Goal: Transaction & Acquisition: Purchase product/service

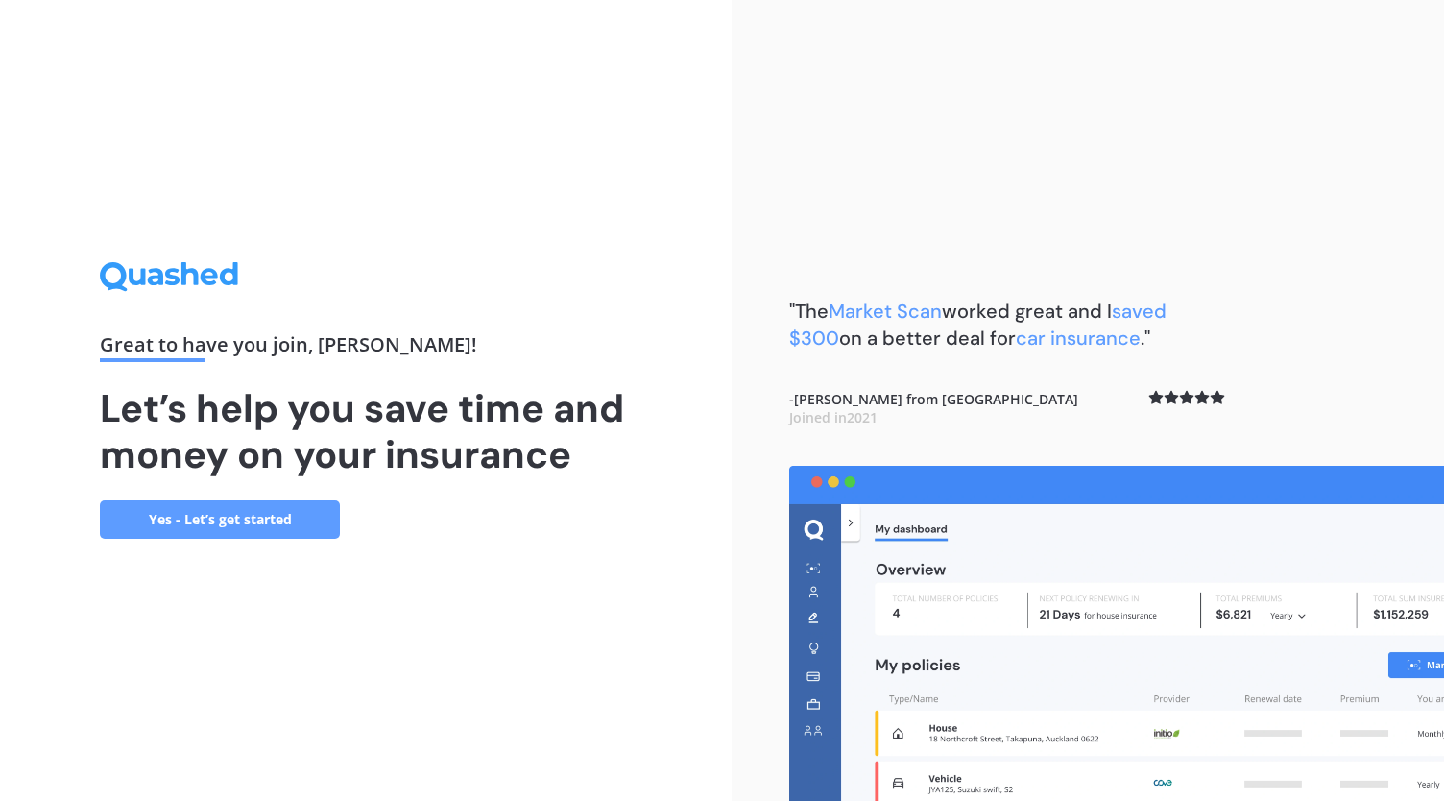
click at [263, 511] on link "Yes - Let’s get started" at bounding box center [220, 519] width 240 height 38
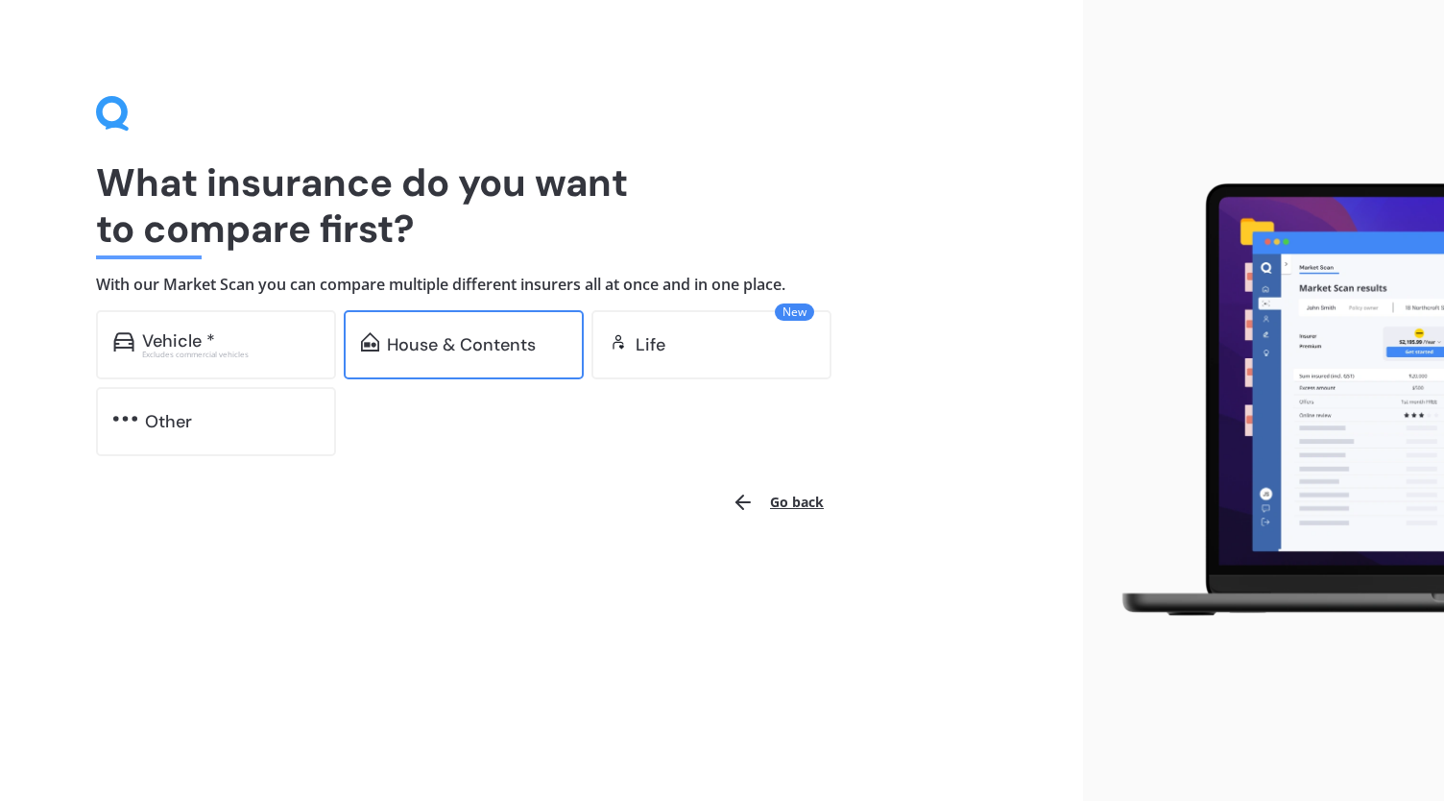
click at [478, 322] on div "House & Contents" at bounding box center [464, 344] width 240 height 69
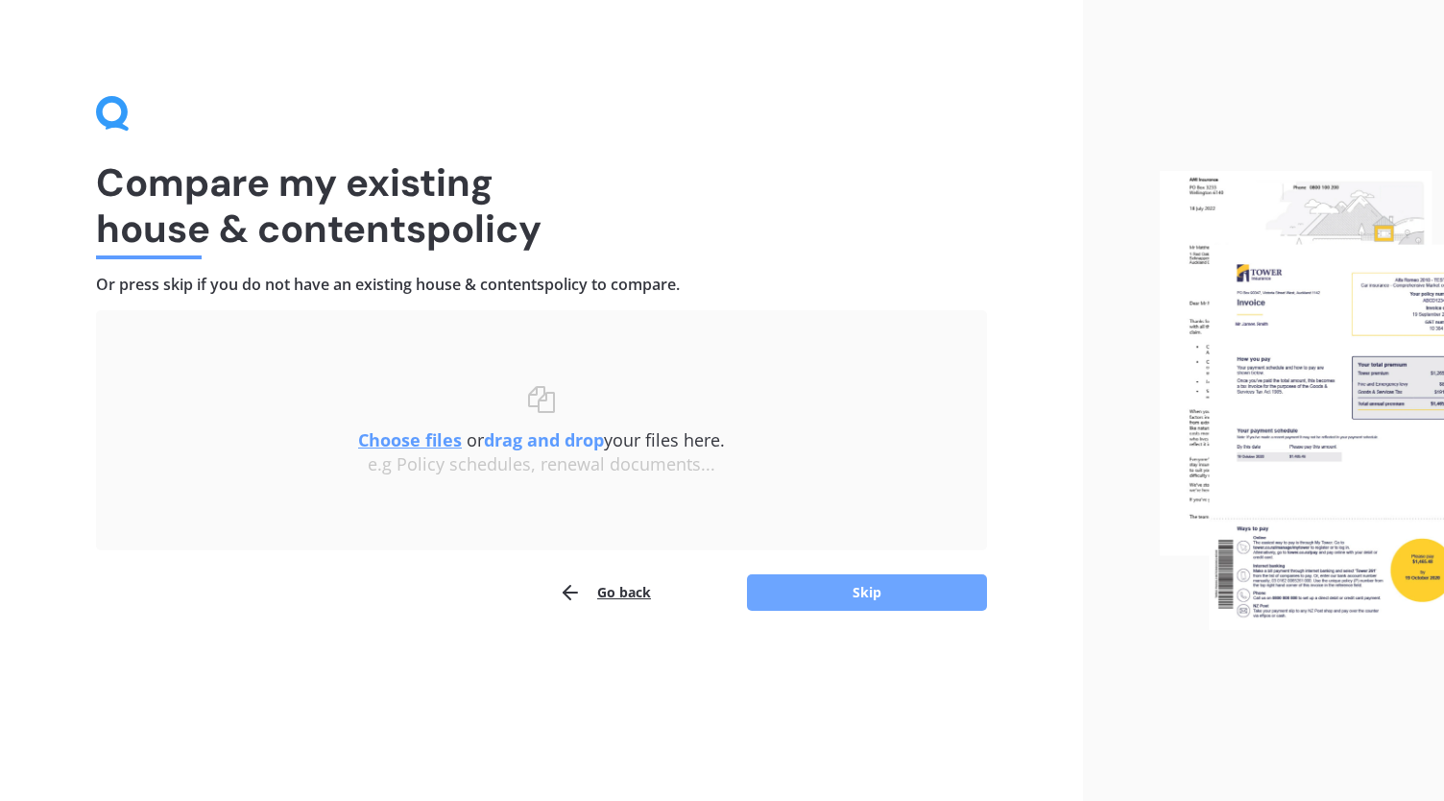
click at [885, 584] on button "Skip" at bounding box center [867, 592] width 240 height 36
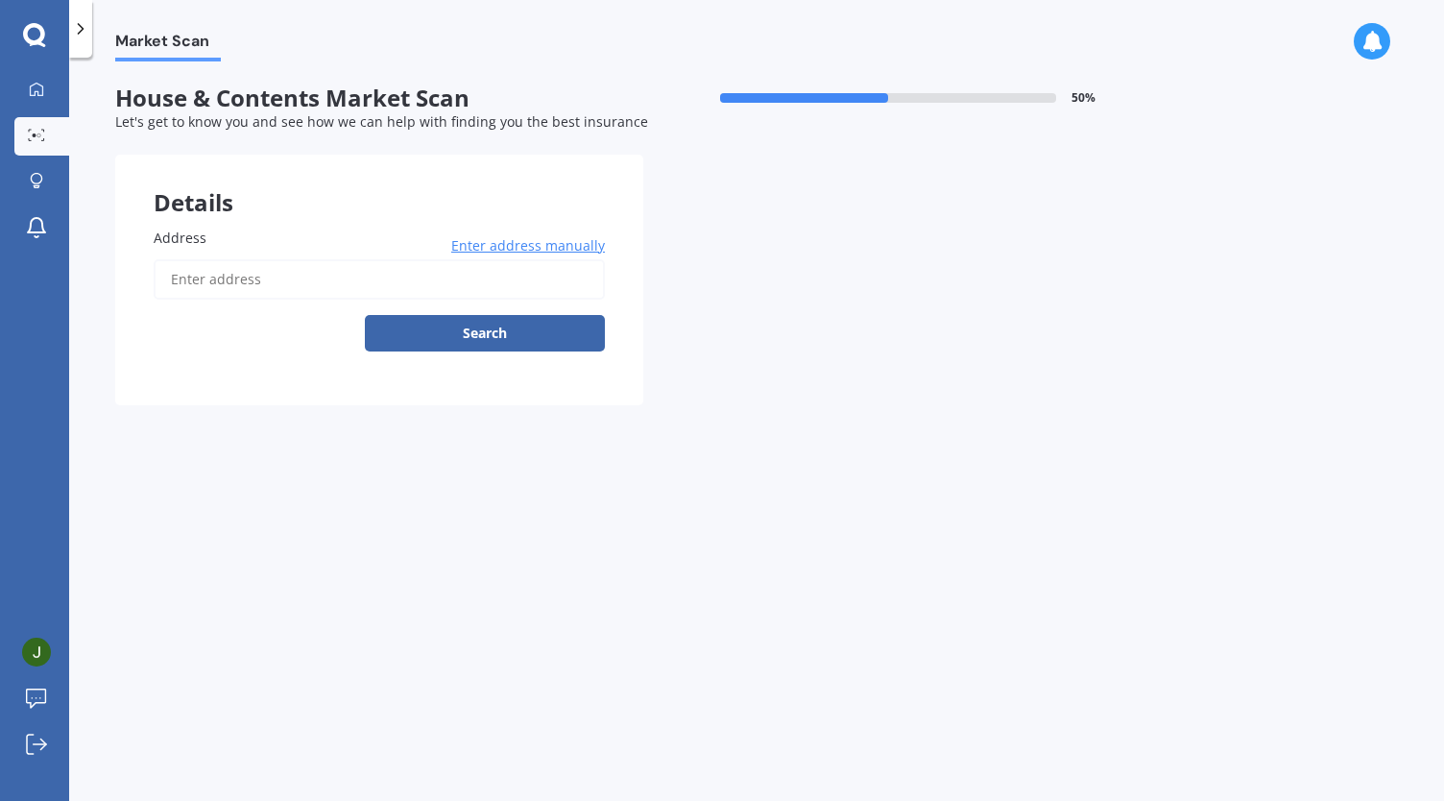
click at [269, 276] on input "Address" at bounding box center [379, 279] width 451 height 40
type input "[STREET_ADDRESS]"
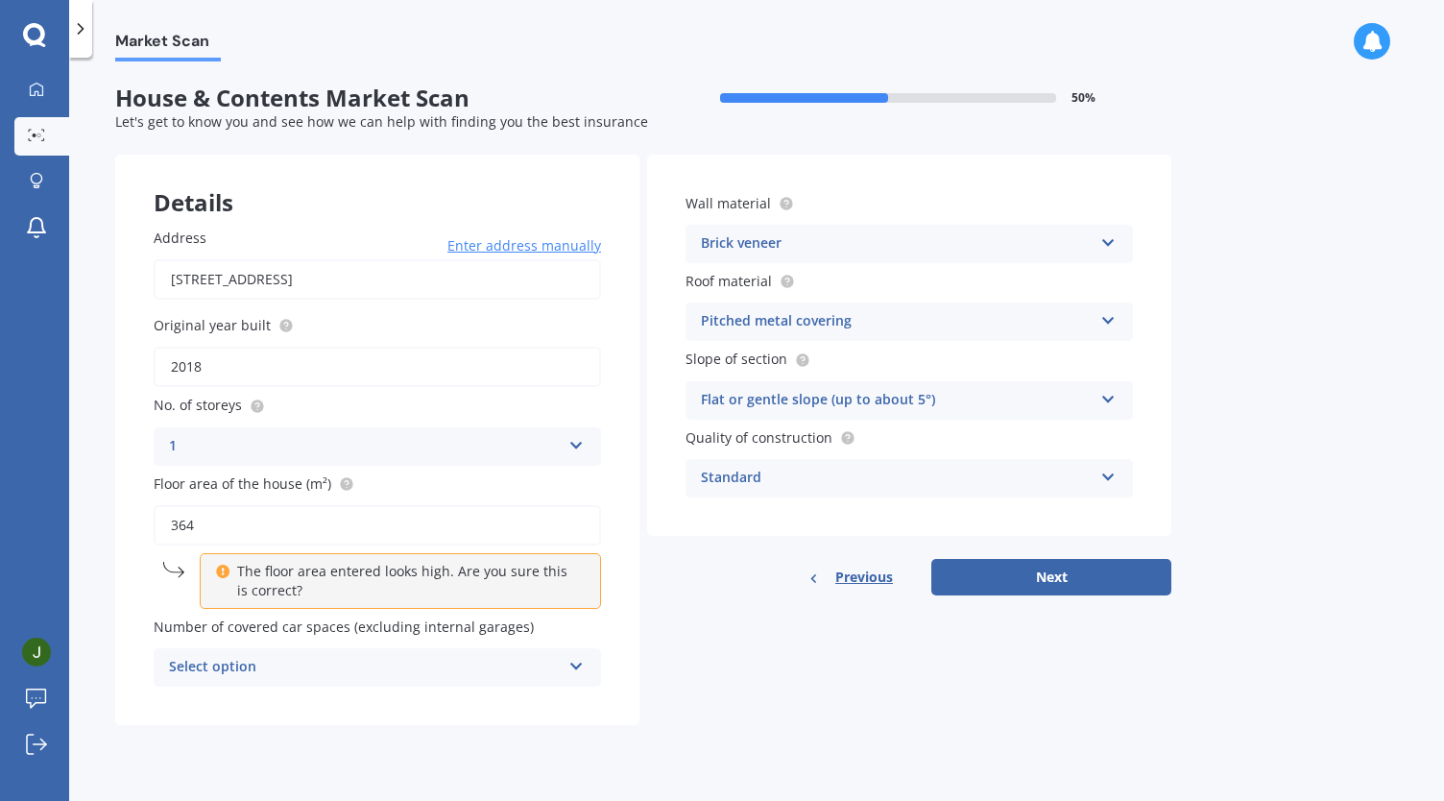
click at [534, 662] on div "Select option" at bounding box center [365, 667] width 392 height 23
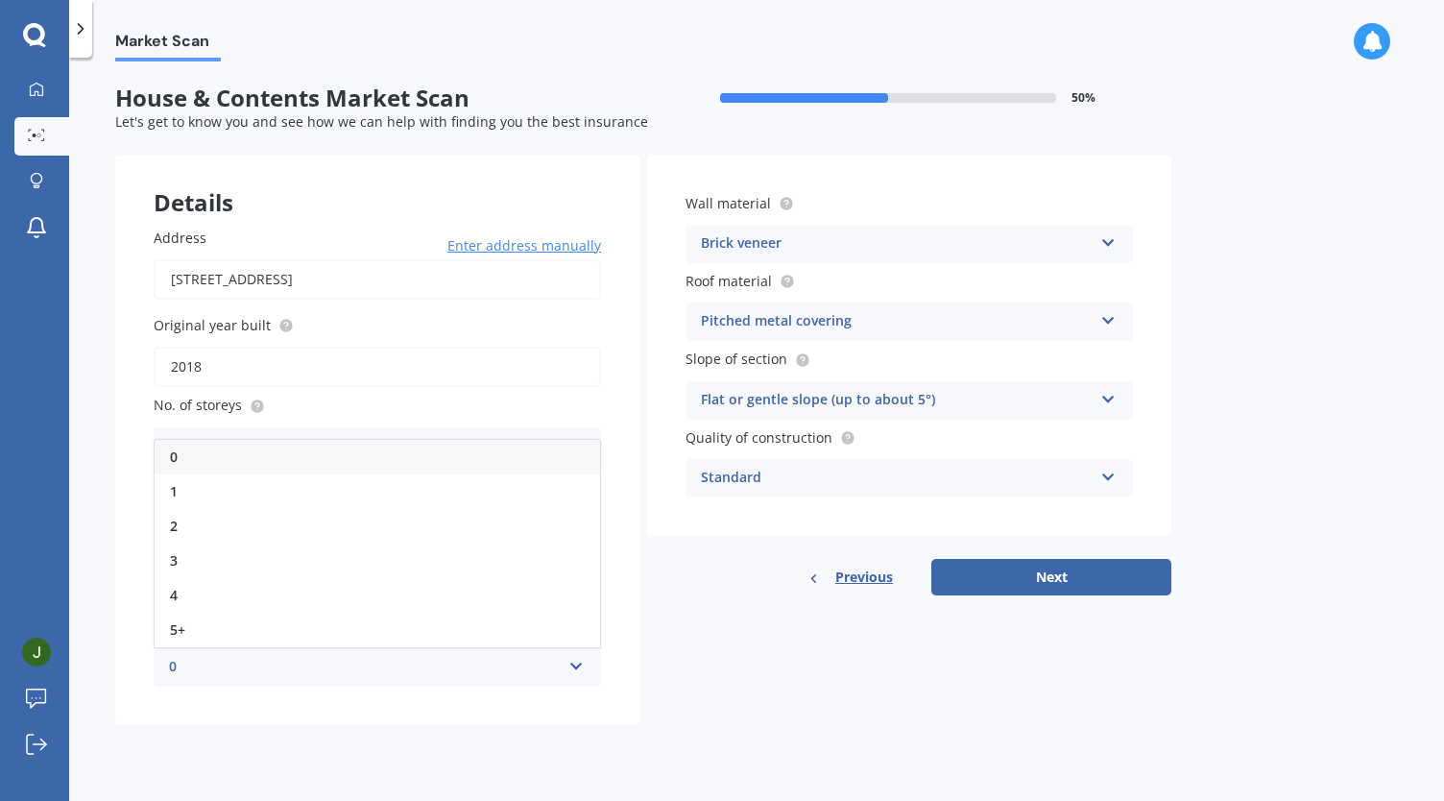
click at [686, 614] on div "Details Address [STREET_ADDRESS] Enter address manually Search Original year bu…" at bounding box center [643, 440] width 1056 height 570
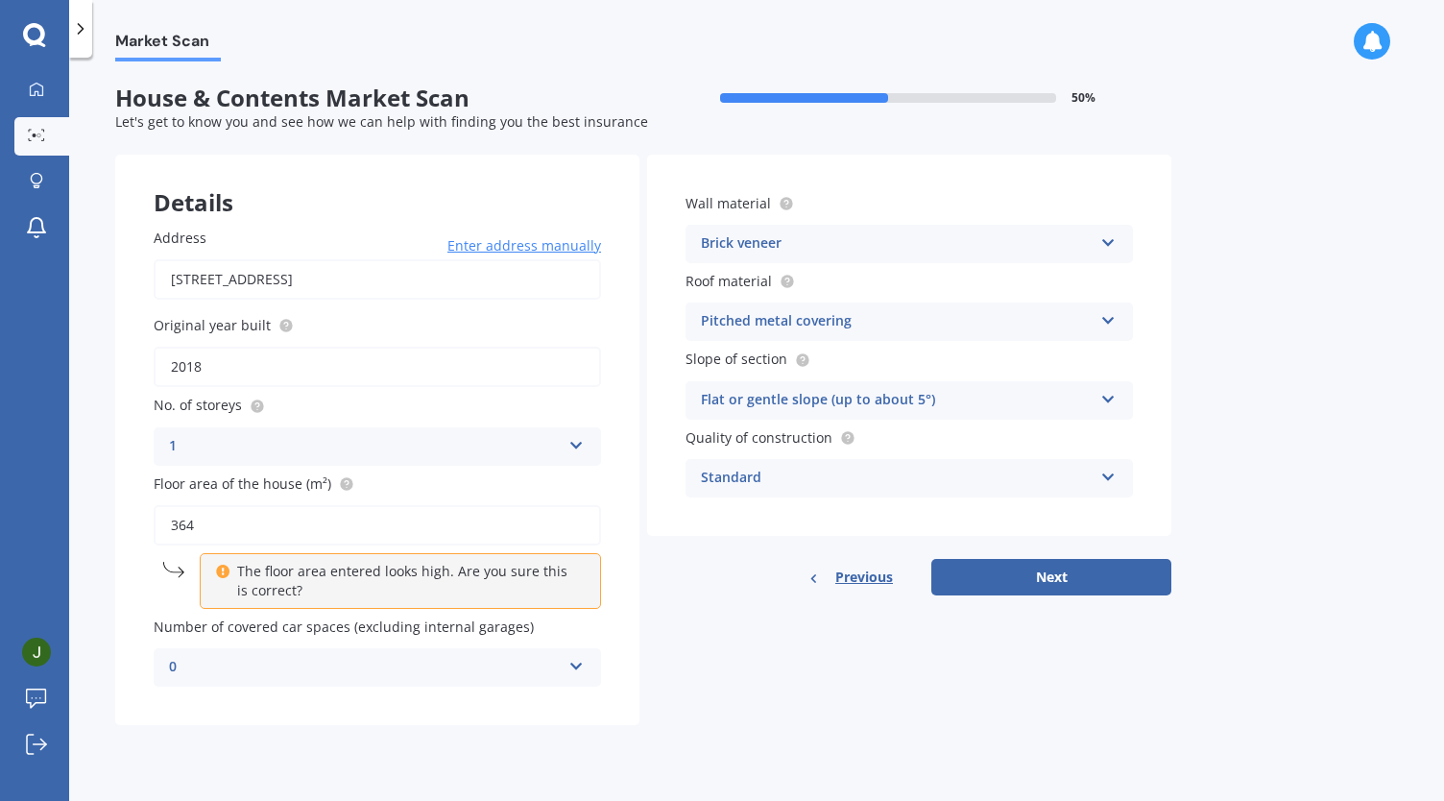
click at [581, 666] on icon at bounding box center [576, 662] width 16 height 13
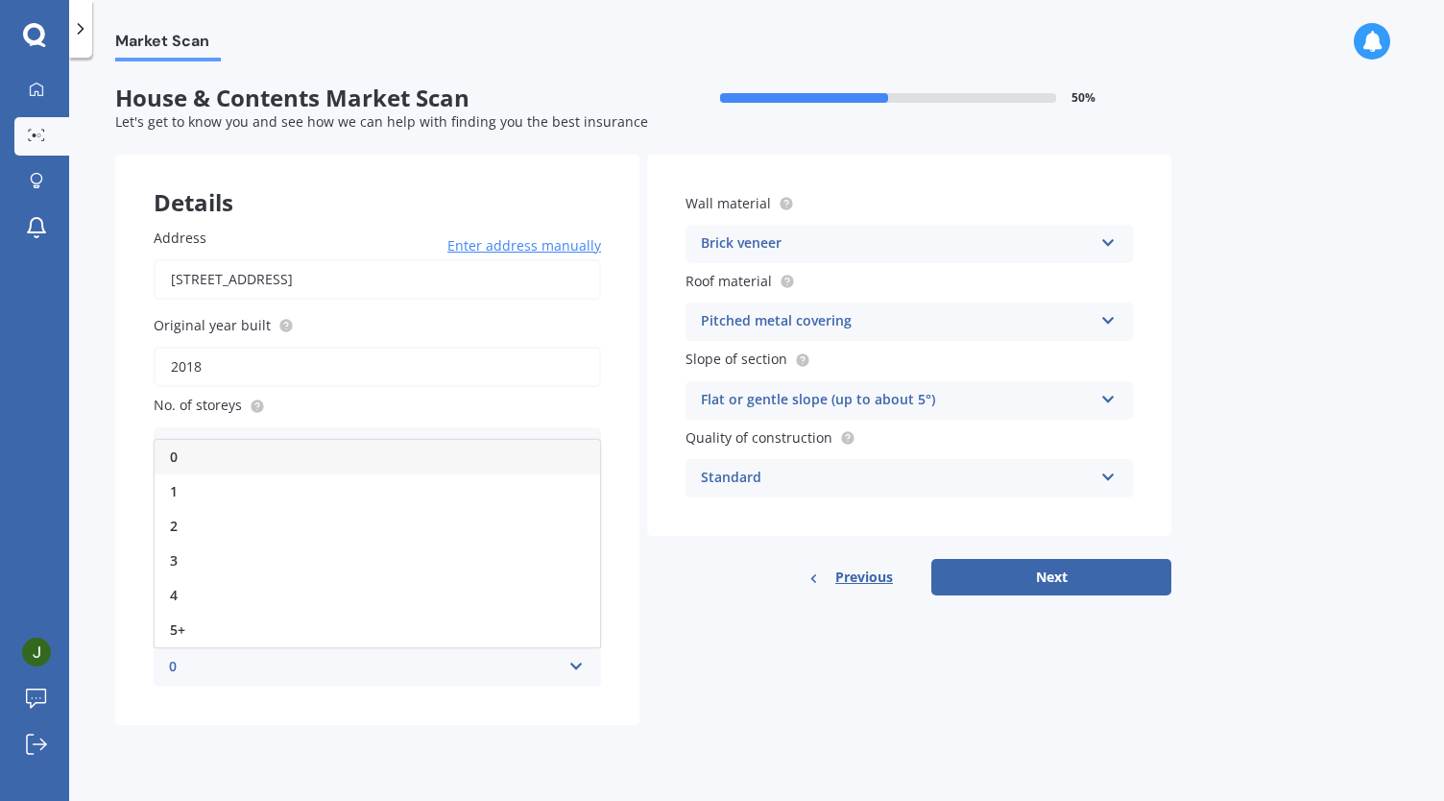
click at [581, 666] on icon at bounding box center [576, 662] width 16 height 13
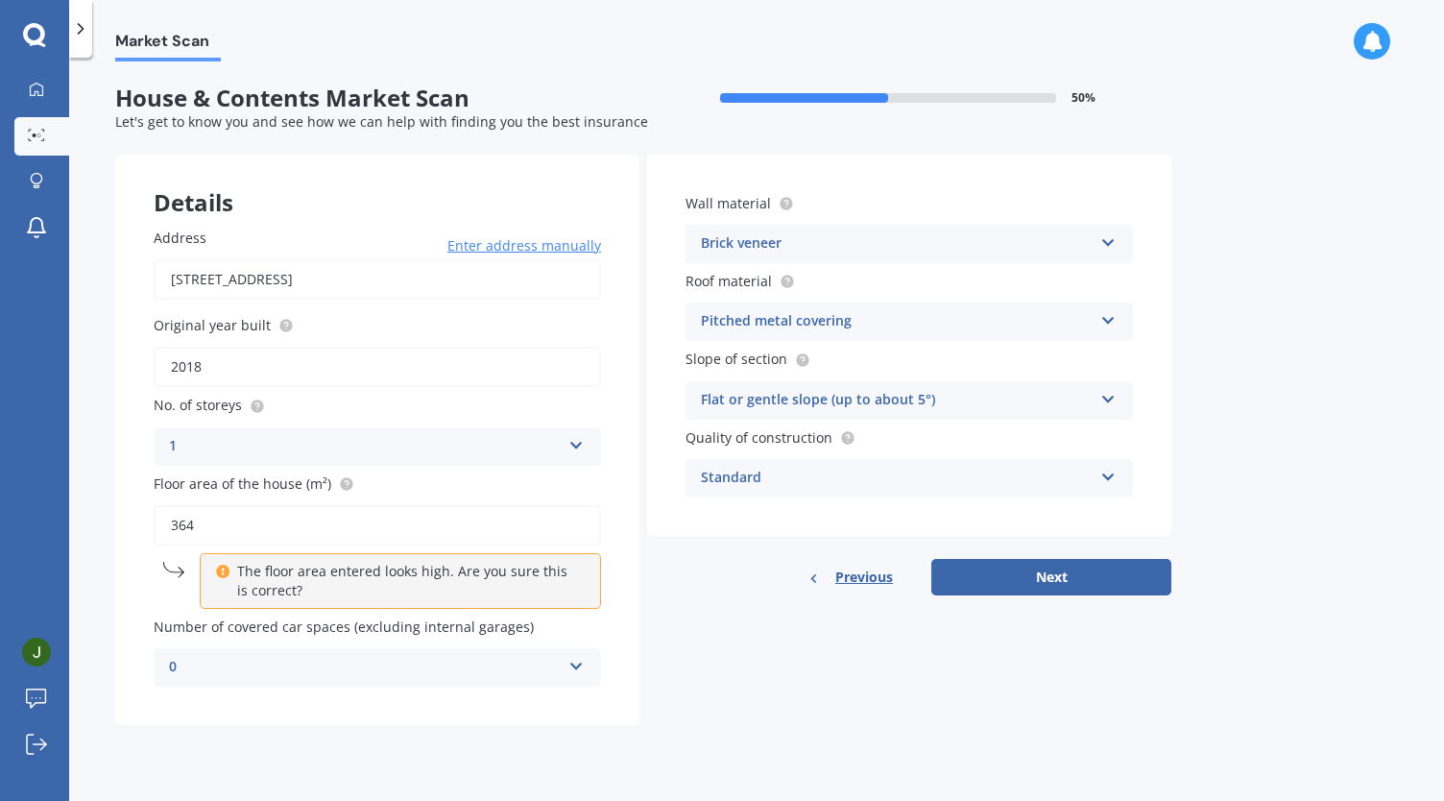
click at [581, 666] on icon at bounding box center [576, 662] width 16 height 13
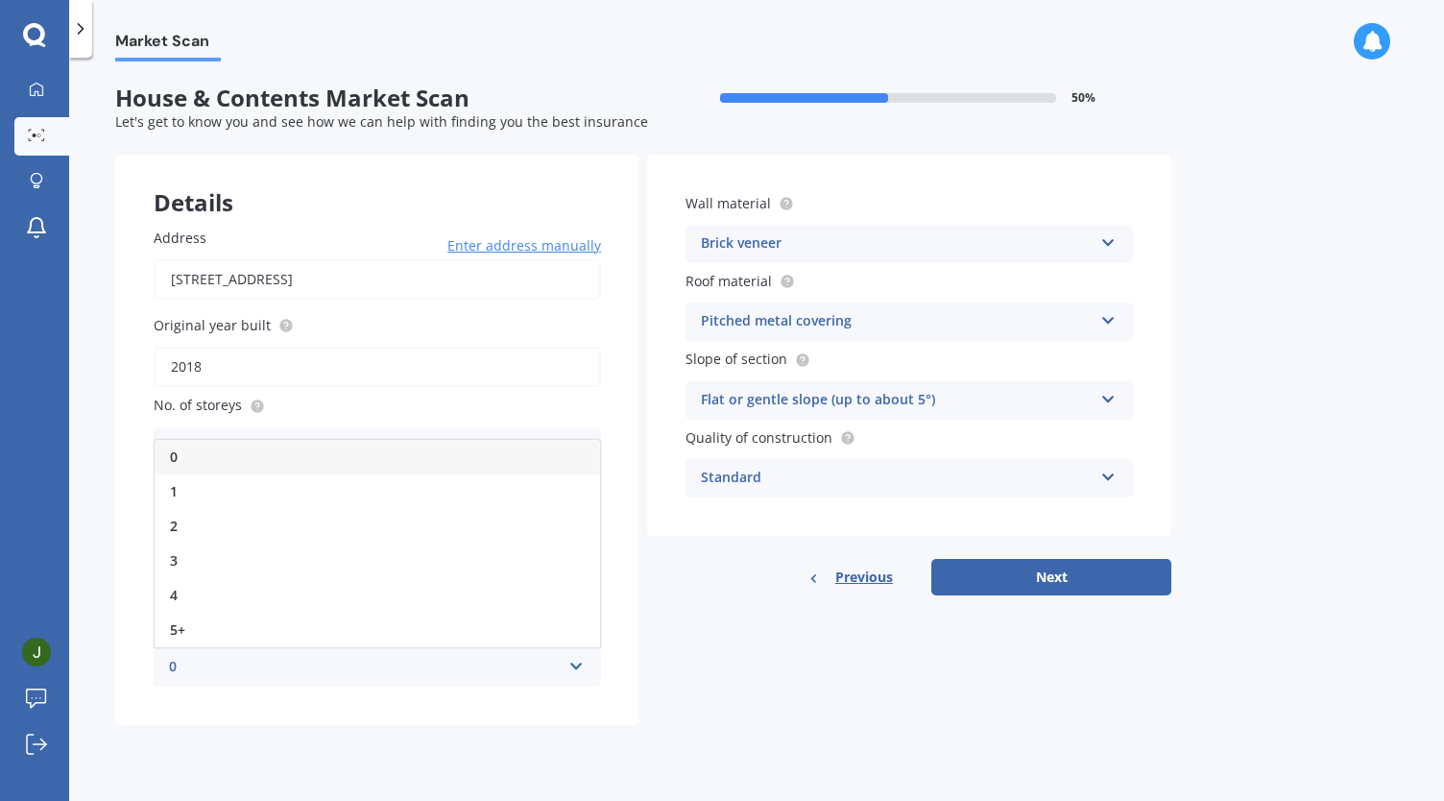
click at [653, 664] on div "Details Address [STREET_ADDRESS] Enter address manually Search Original year bu…" at bounding box center [643, 440] width 1056 height 570
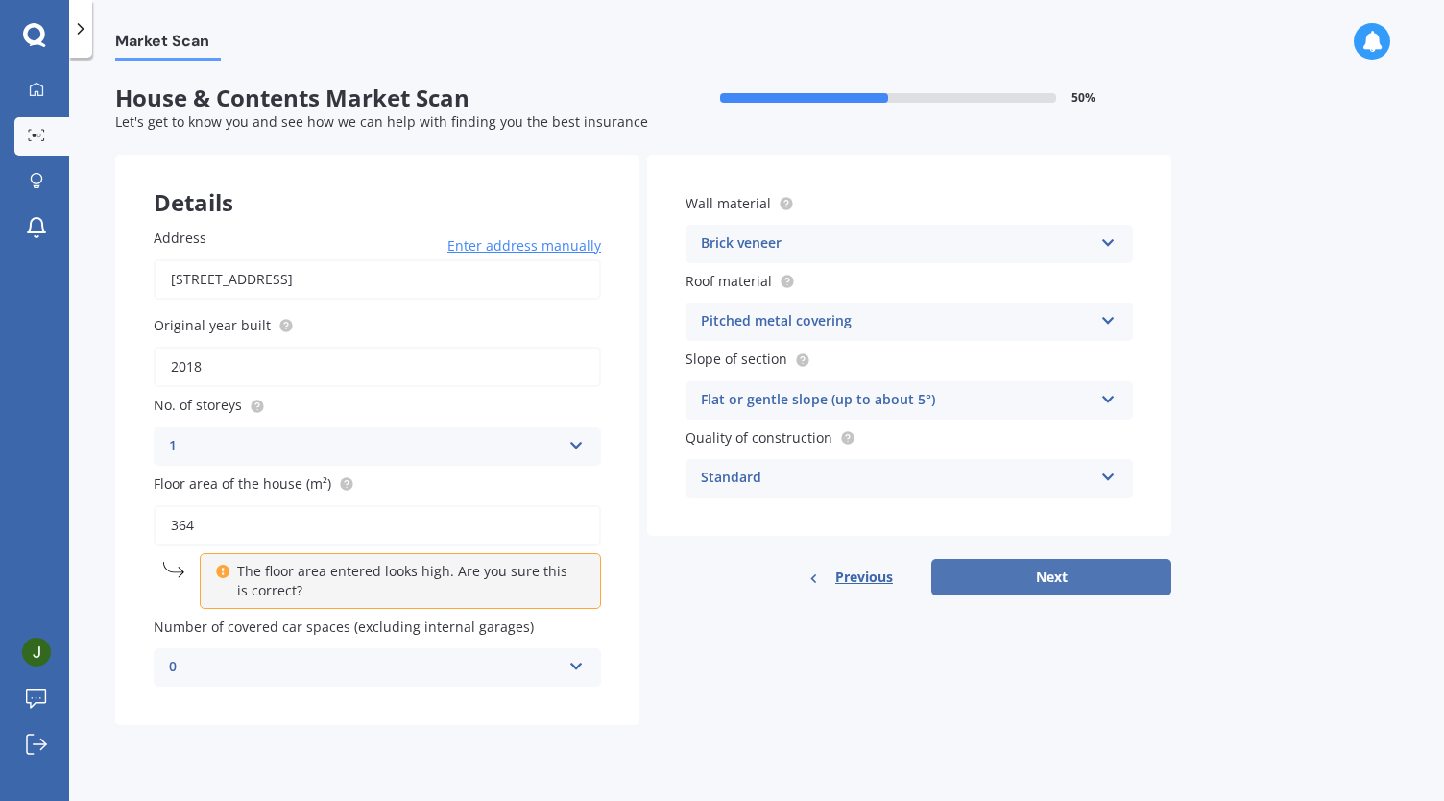
click at [1065, 592] on button "Next" at bounding box center [1051, 577] width 240 height 36
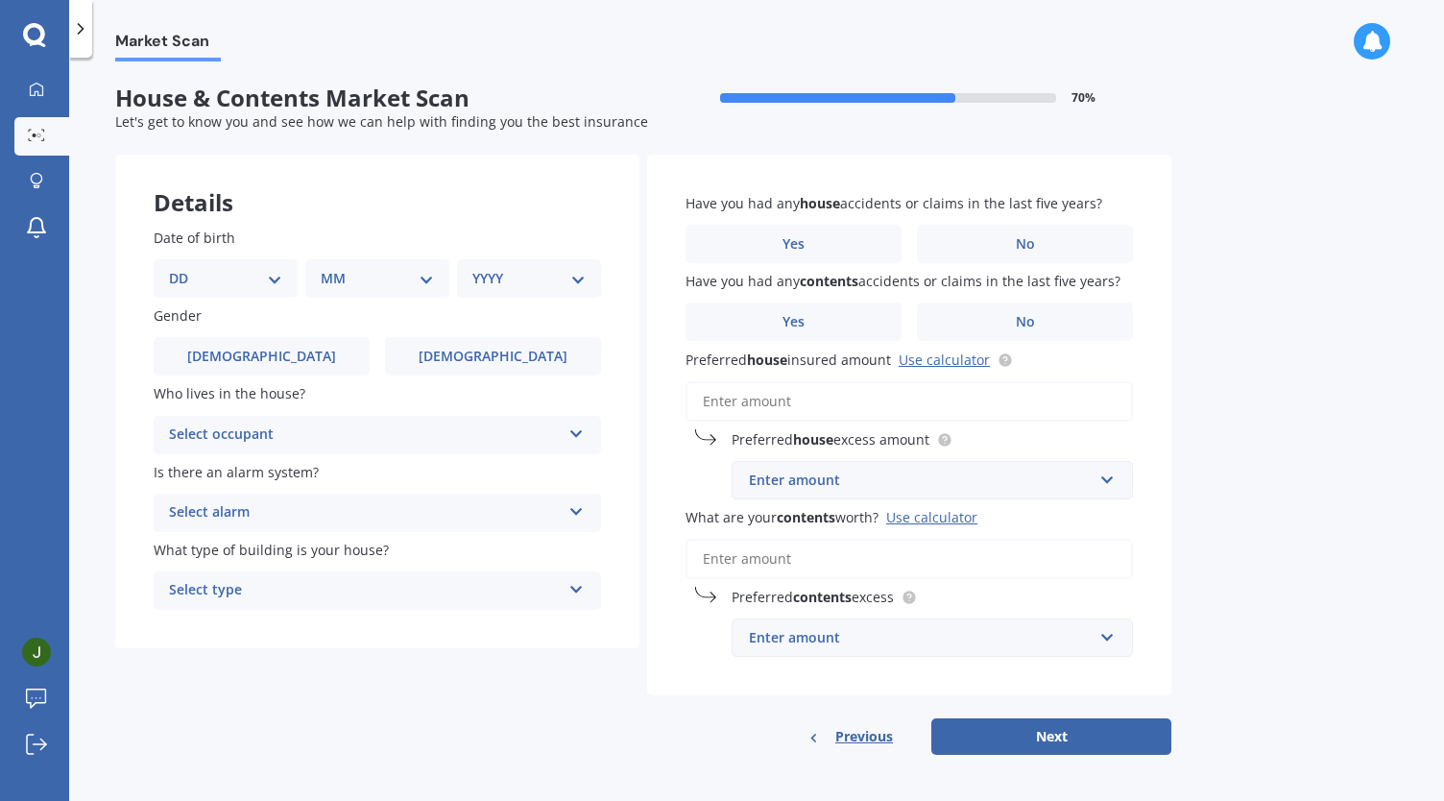
click at [221, 266] on div "DD 01 02 03 04 05 06 07 08 09 10 11 12 13 14 15 16 17 18 19 20 21 22 23 24 25 2…" at bounding box center [226, 278] width 144 height 38
click at [209, 274] on select "DD 01 02 03 04 05 06 07 08 09 10 11 12 13 14 15 16 17 18 19 20 21 22 23 24 25 2…" at bounding box center [225, 278] width 113 height 21
select select "11"
click at [184, 268] on select "DD 01 02 03 04 05 06 07 08 09 10 11 12 13 14 15 16 17 18 19 20 21 22 23 24 25 2…" at bounding box center [225, 278] width 113 height 21
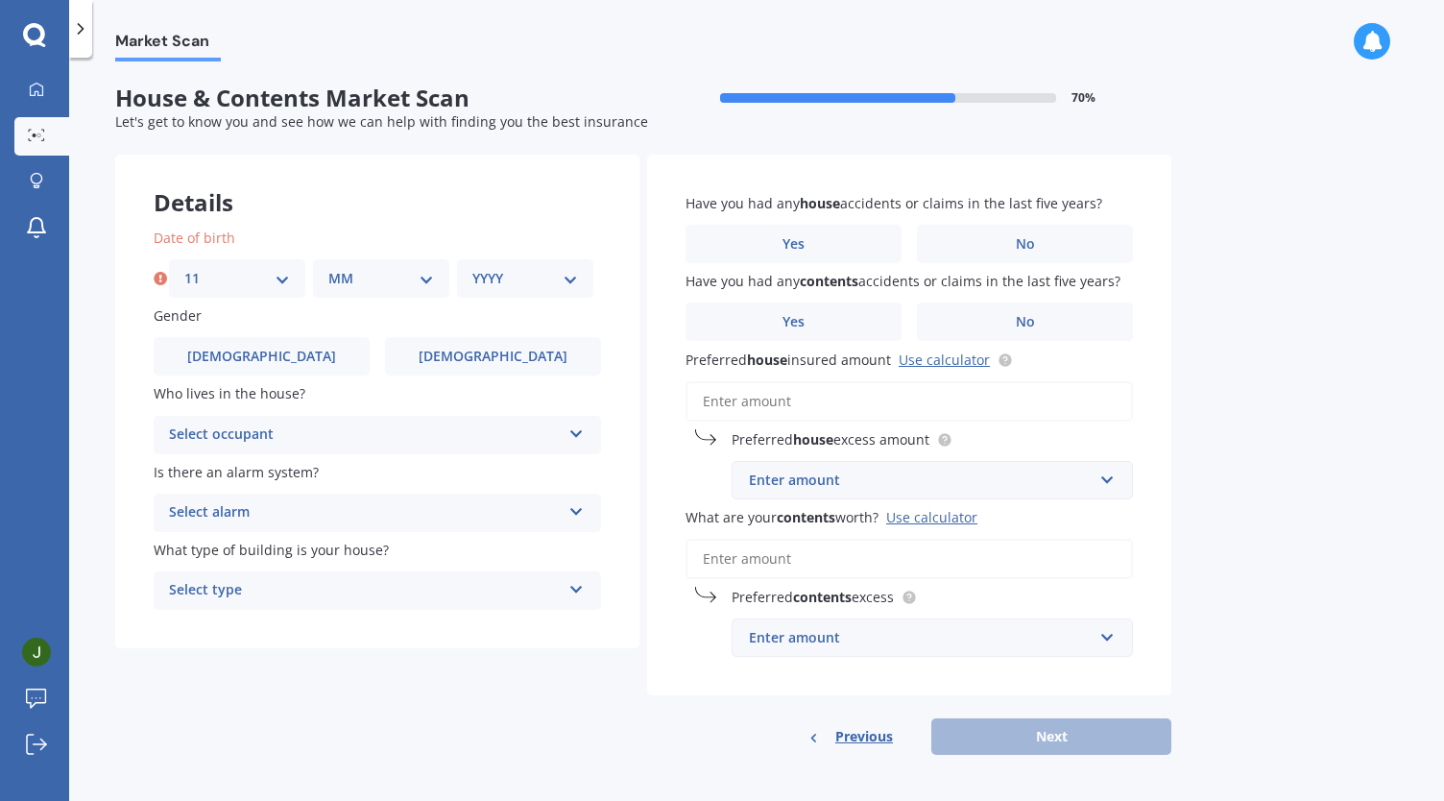
click at [373, 289] on div "MM 01 02 03 04 05 06 07 08 09 10 11 12" at bounding box center [381, 278] width 136 height 38
click at [362, 278] on select "MM 01 02 03 04 05 06 07 08 09 10 11 12" at bounding box center [381, 278] width 106 height 21
select select "06"
click at [328, 268] on select "MM 01 02 03 04 05 06 07 08 09 10 11 12" at bounding box center [381, 278] width 106 height 21
click at [513, 282] on select "YYYY 2009 2008 2007 2006 2005 2004 2003 2002 2001 2000 1999 1998 1997 1996 1995…" at bounding box center [525, 278] width 106 height 21
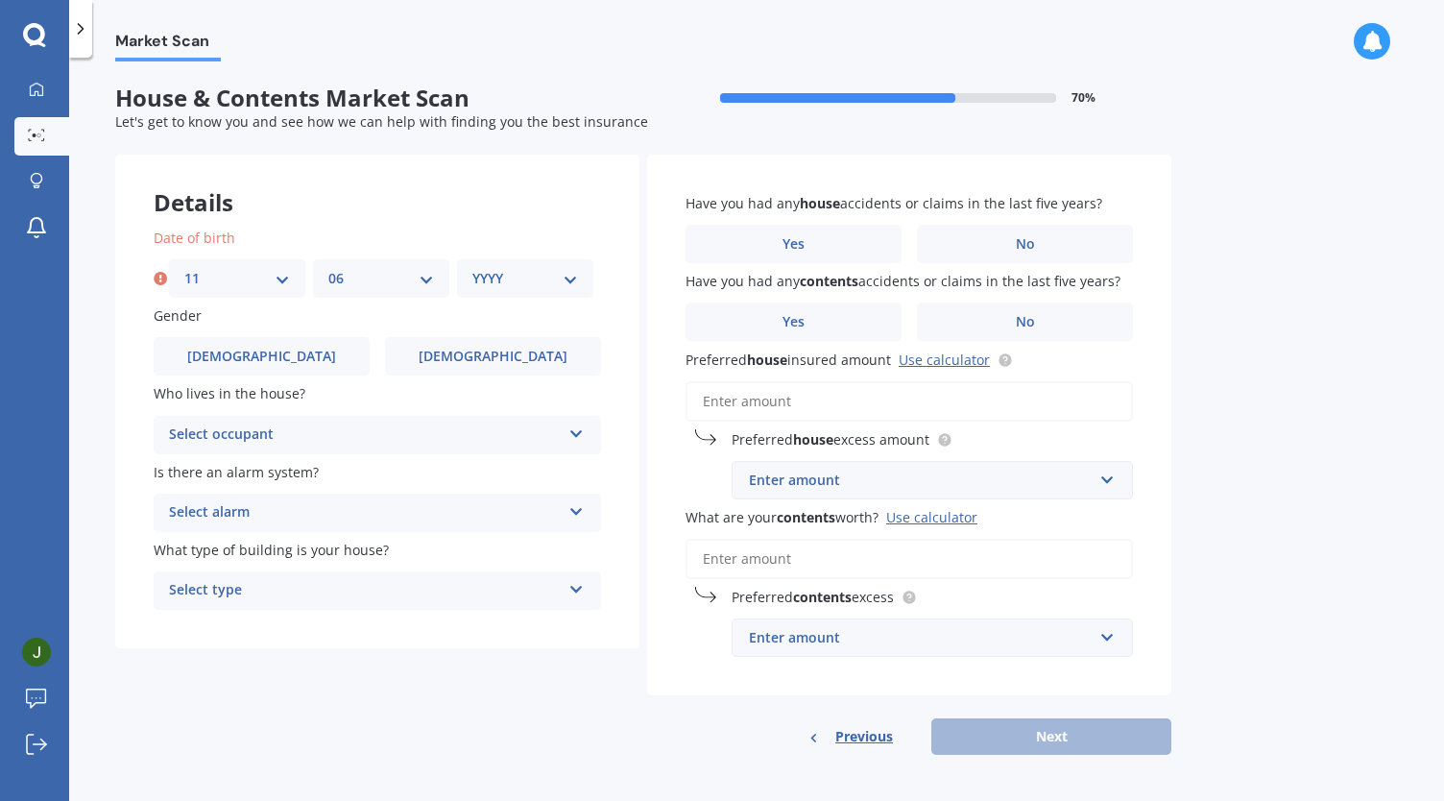
select select "1992"
click at [472, 268] on select "YYYY 2009 2008 2007 2006 2005 2004 2003 2002 2001 2000 1999 1998 1997 1996 1995…" at bounding box center [525, 278] width 106 height 21
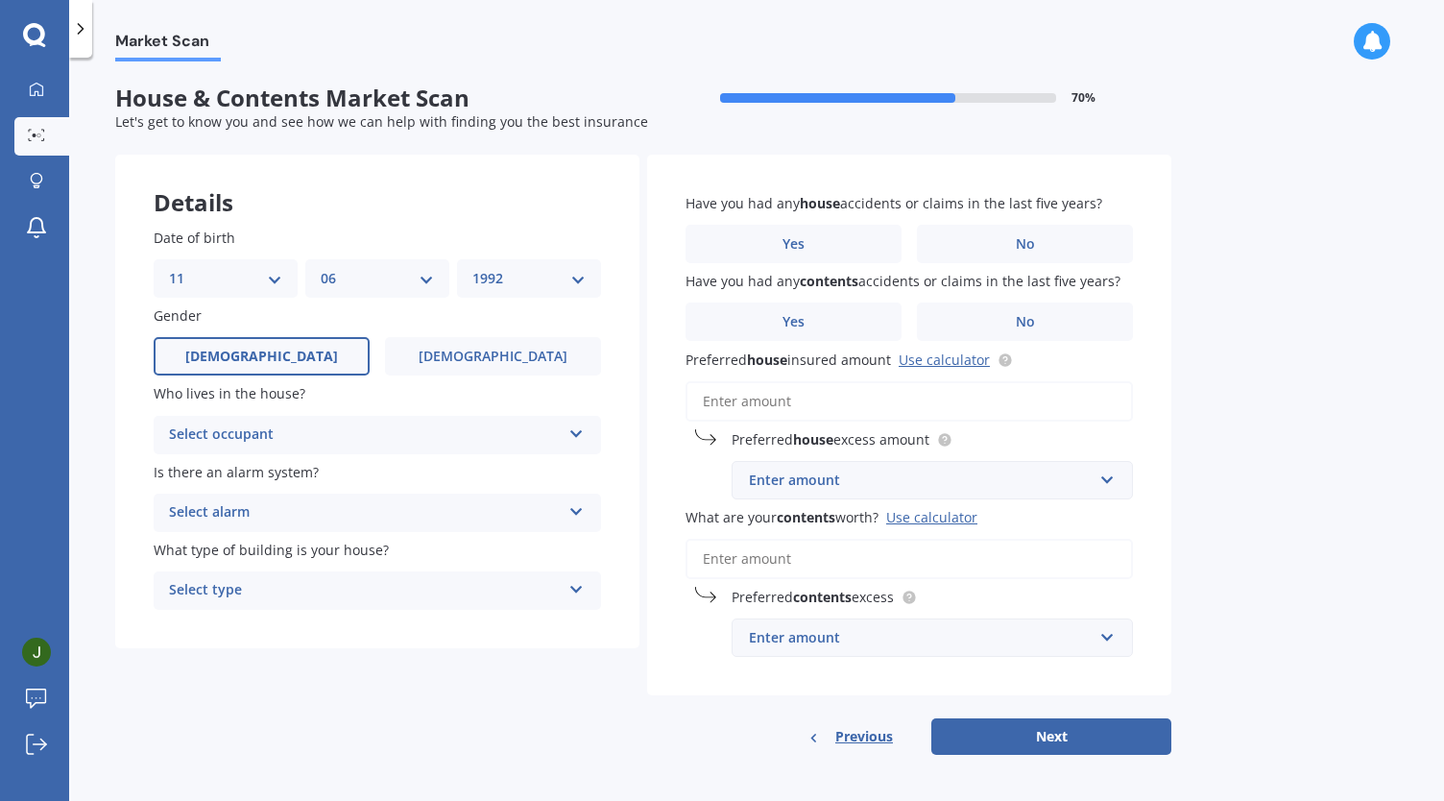
click at [282, 343] on label "[DEMOGRAPHIC_DATA]" at bounding box center [262, 356] width 216 height 38
click at [0, 0] on input "[DEMOGRAPHIC_DATA]" at bounding box center [0, 0] width 0 height 0
click at [340, 435] on div "Select occupant" at bounding box center [365, 434] width 392 height 23
click at [287, 471] on div "Owner" at bounding box center [378, 472] width 446 height 35
click at [324, 515] on div "Select alarm" at bounding box center [365, 512] width 392 height 23
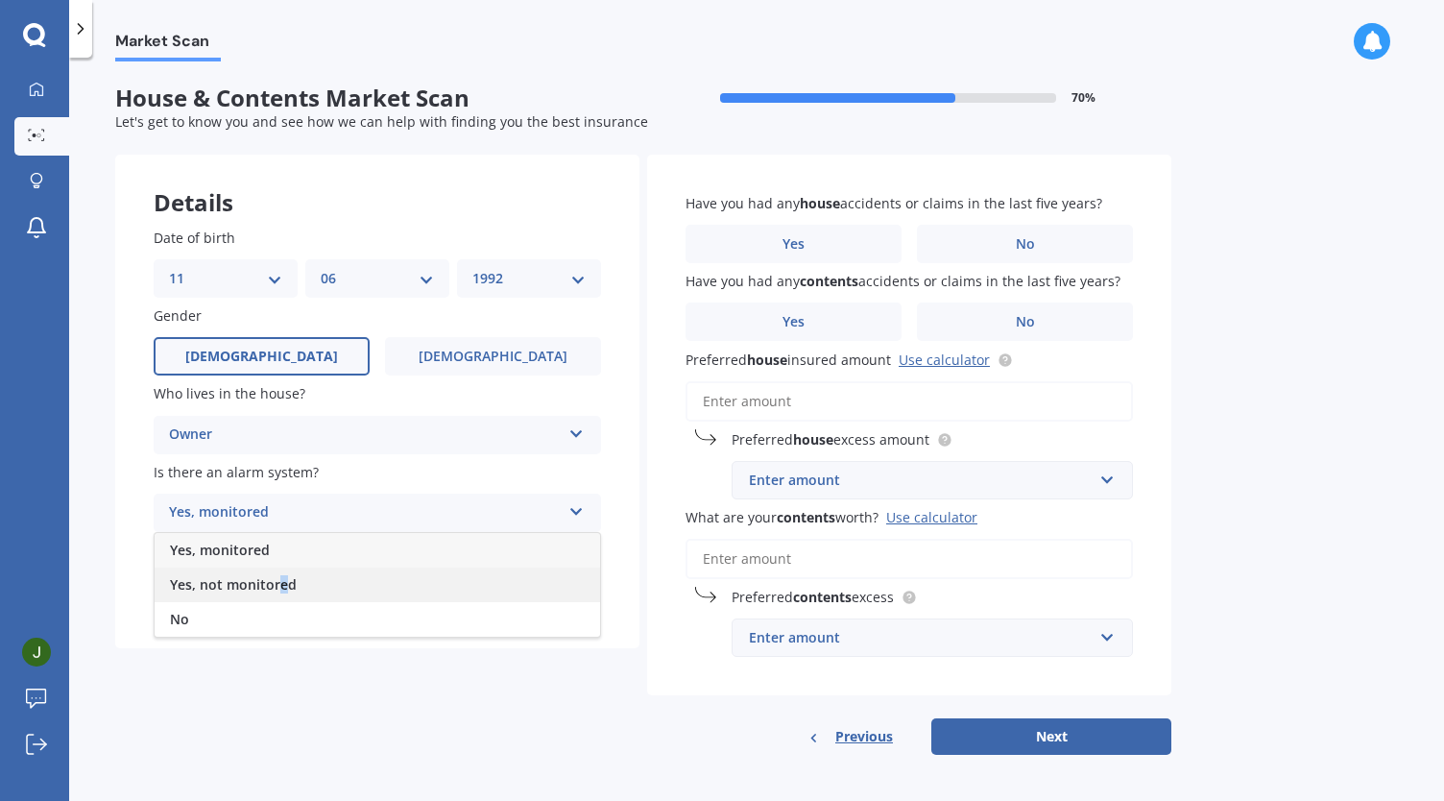
click at [275, 592] on span "Yes, not monitored" at bounding box center [233, 584] width 127 height 18
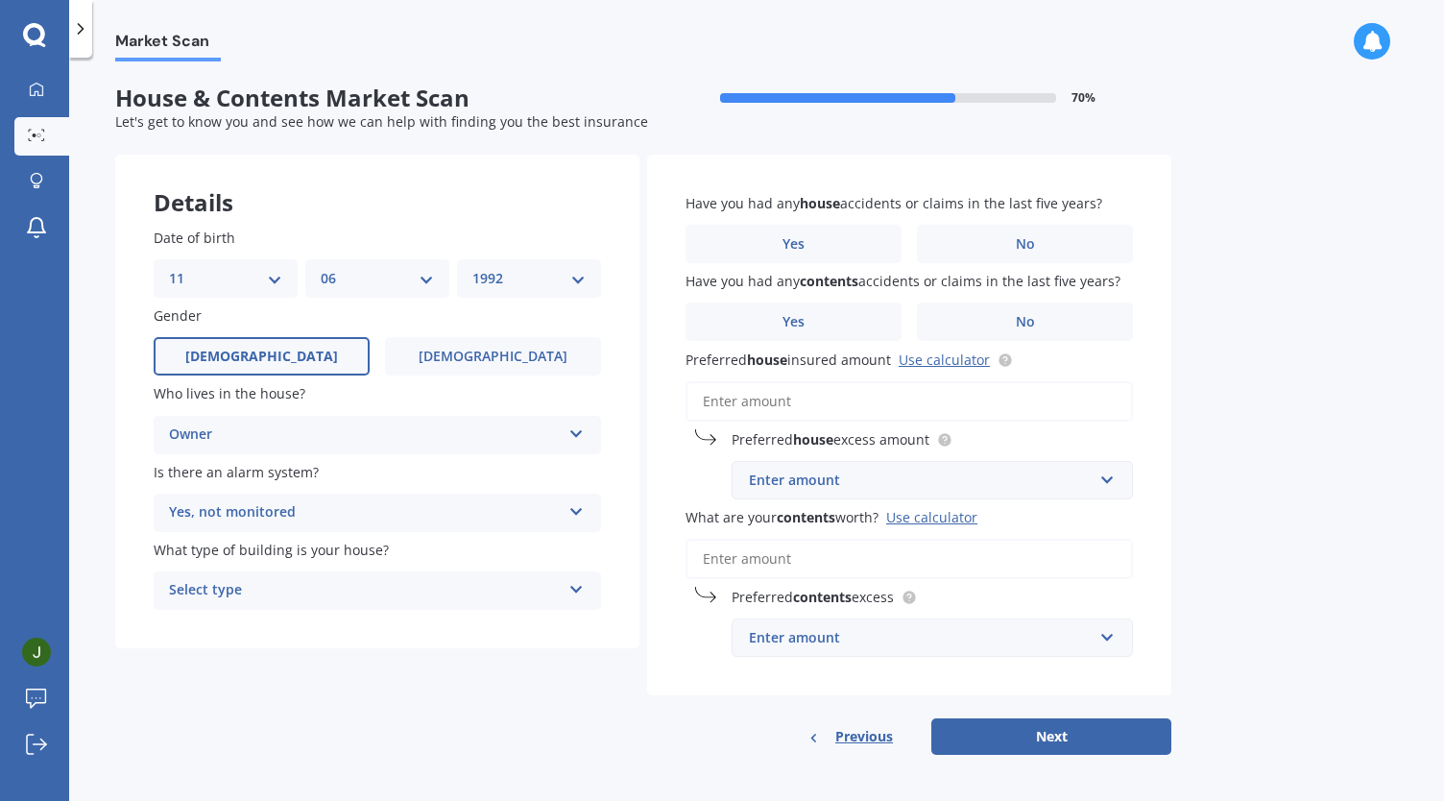
click at [300, 592] on div "Select type" at bounding box center [365, 590] width 392 height 23
click at [276, 627] on div "Freestanding" at bounding box center [378, 628] width 446 height 35
click at [991, 245] on label "No" at bounding box center [1025, 244] width 216 height 38
click at [0, 0] on input "No" at bounding box center [0, 0] width 0 height 0
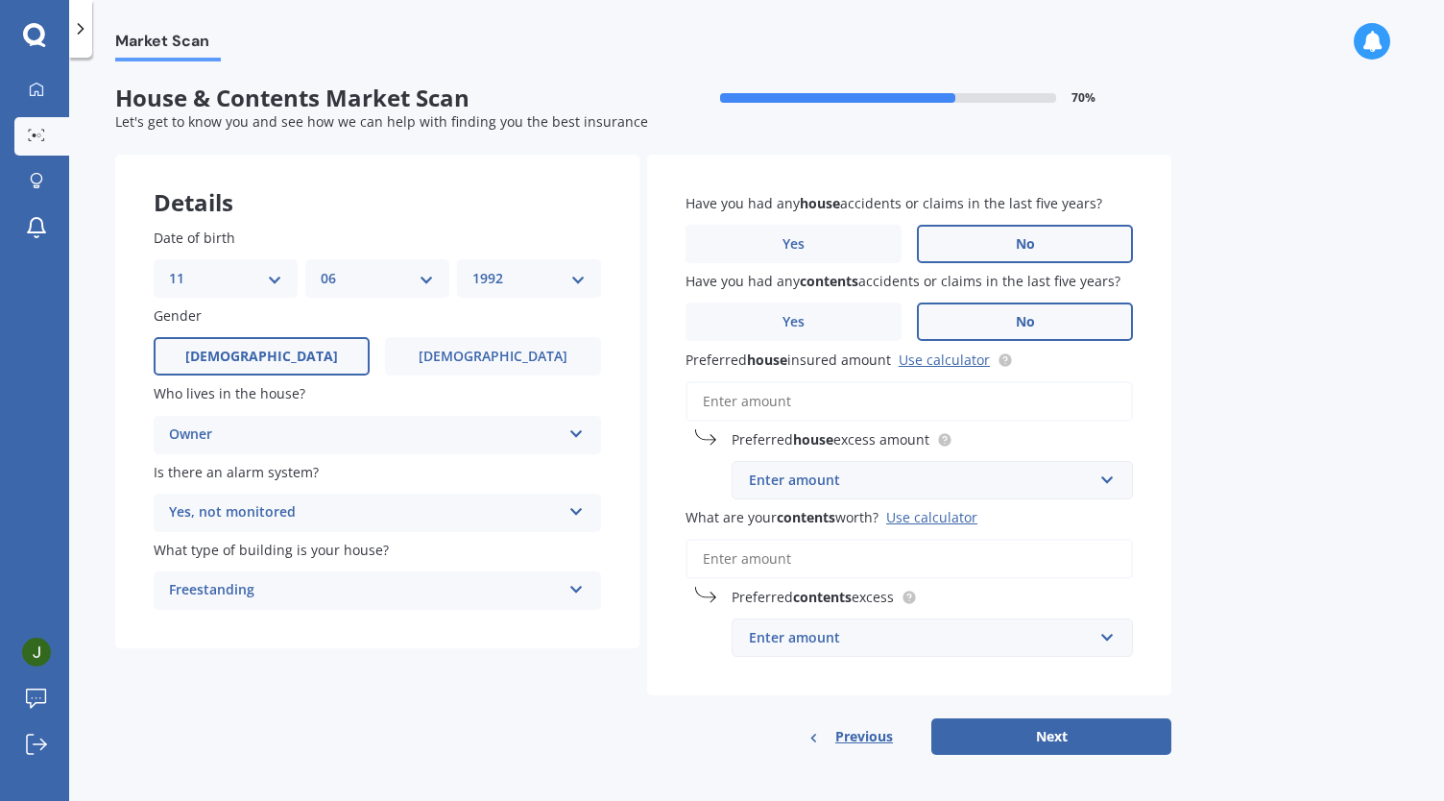
click at [996, 331] on label "No" at bounding box center [1025, 321] width 216 height 38
click at [0, 0] on input "No" at bounding box center [0, 0] width 0 height 0
click at [938, 389] on input "Preferred house insured amount Use calculator" at bounding box center [909, 401] width 447 height 40
click at [951, 359] on link "Use calculator" at bounding box center [944, 359] width 91 height 18
click at [794, 416] on input "Preferred house insured amount Use calculator" at bounding box center [909, 401] width 447 height 40
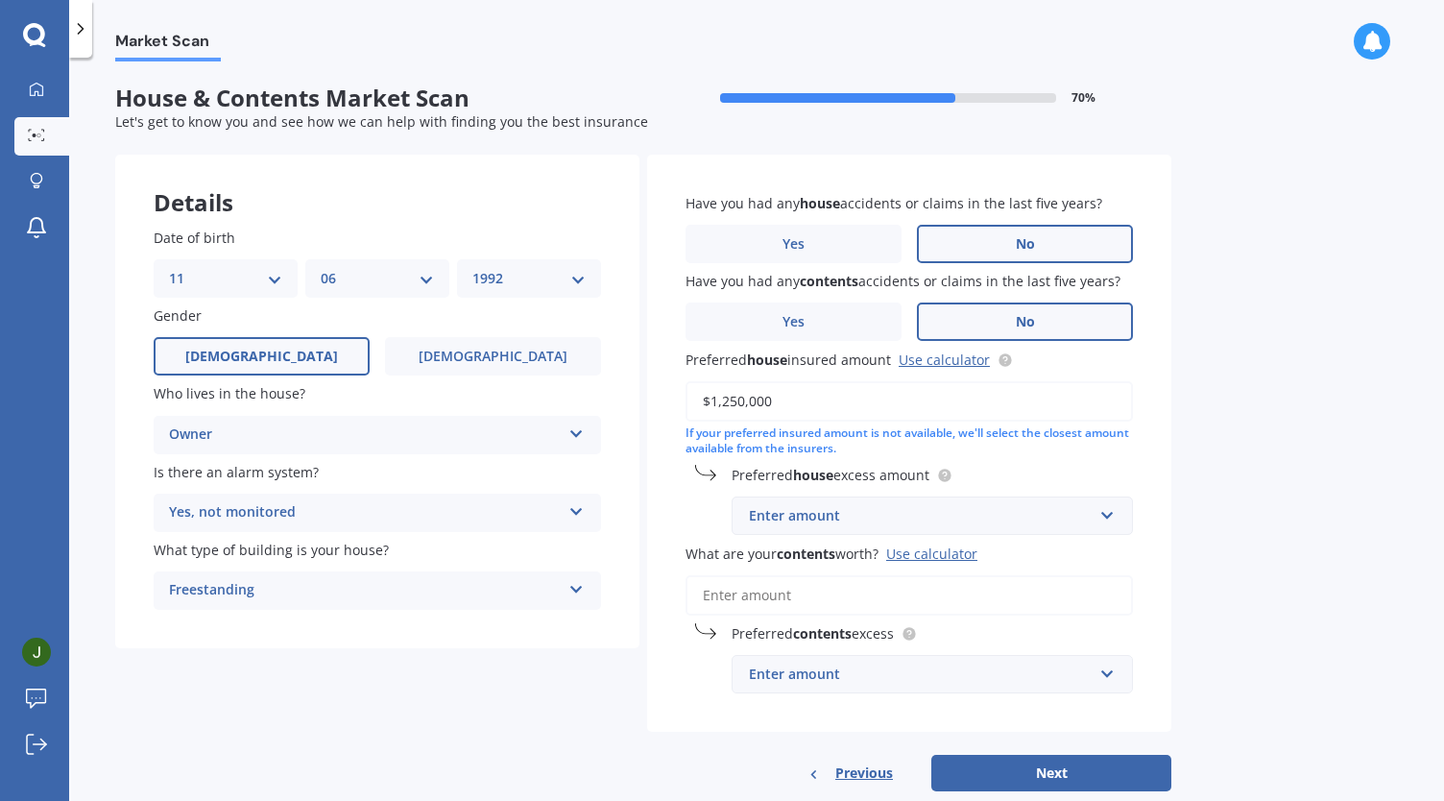
type input "$1,250,000"
click at [1024, 509] on div "Enter amount" at bounding box center [921, 515] width 344 height 21
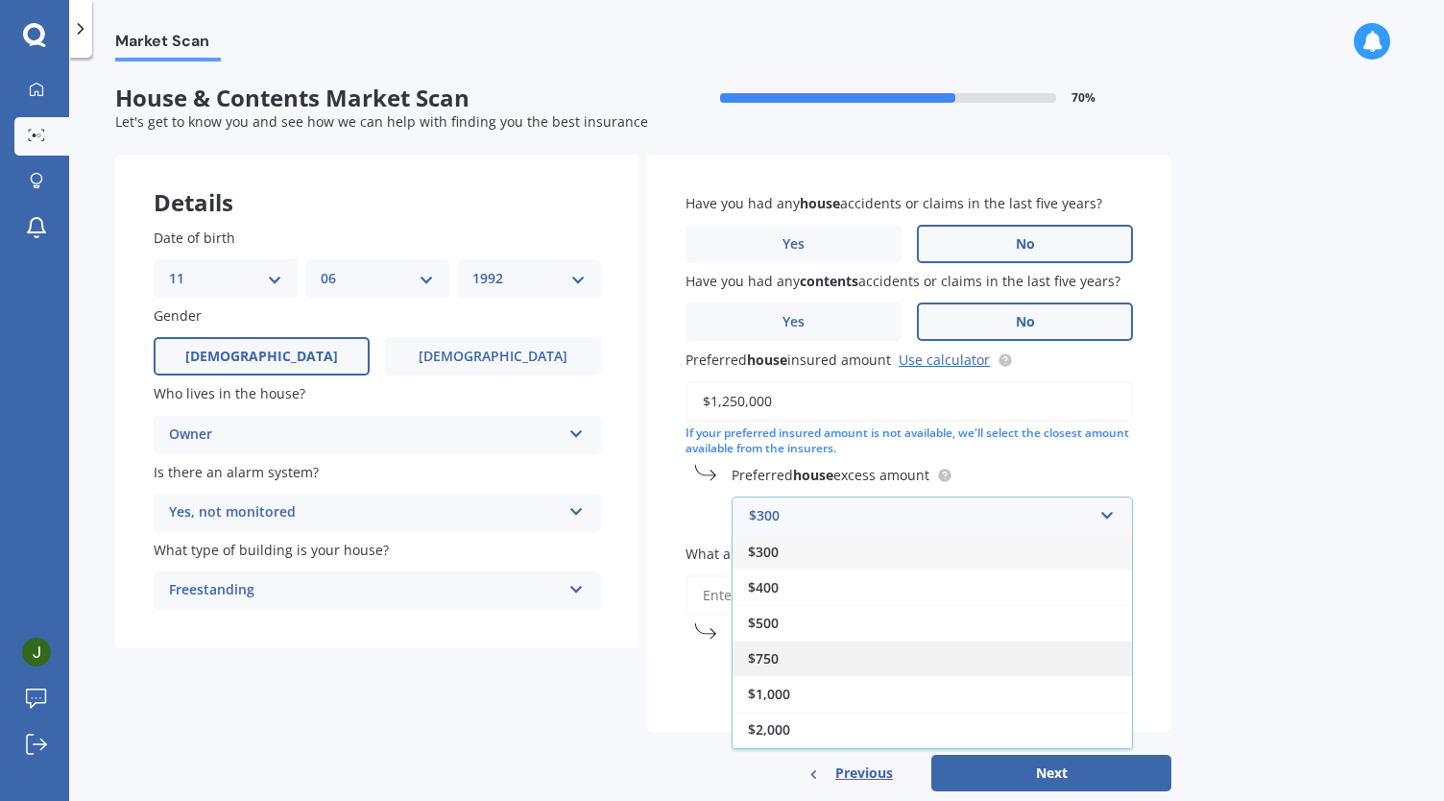
click at [826, 650] on div "$750" at bounding box center [932, 658] width 399 height 36
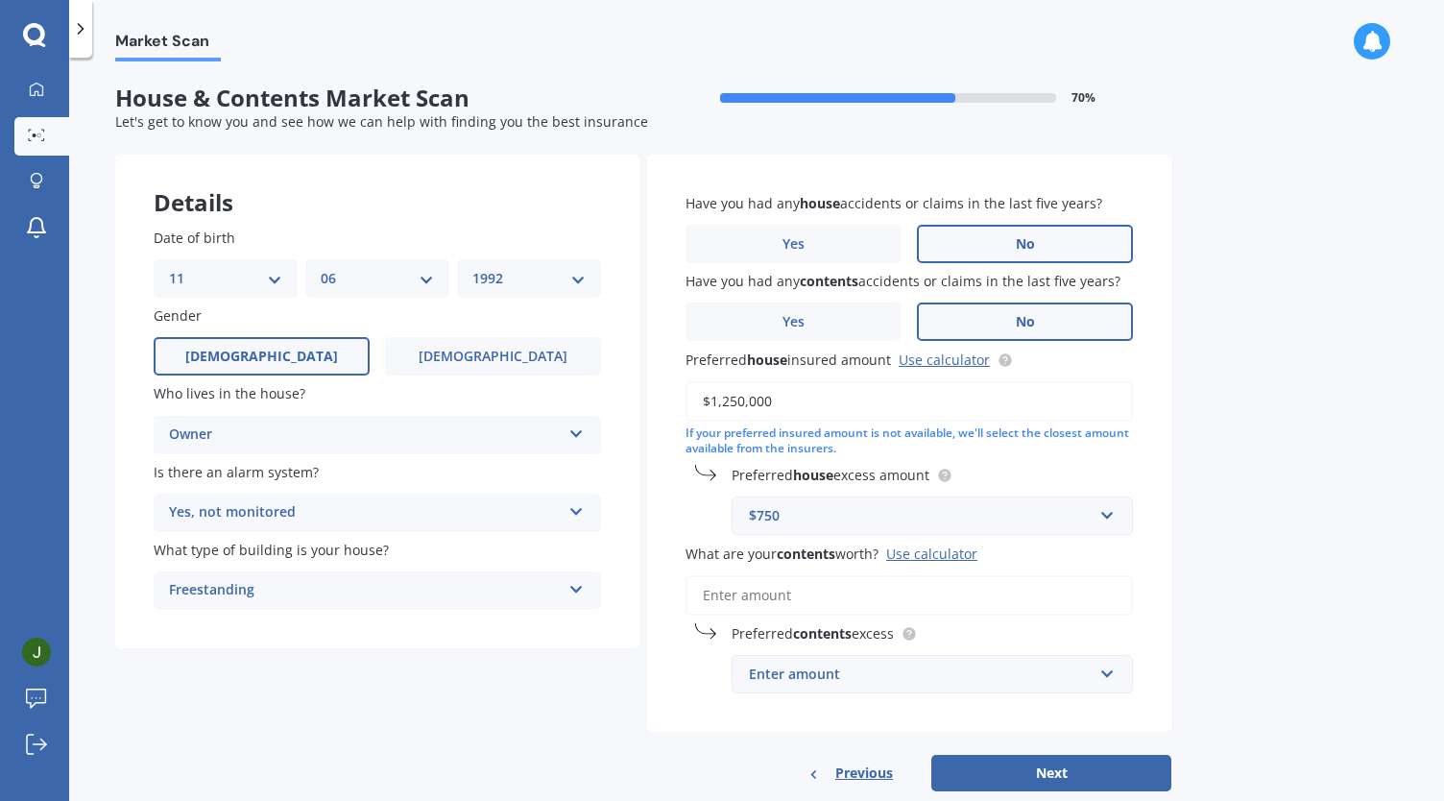
click at [837, 597] on input "What are your contents worth? Use calculator" at bounding box center [909, 595] width 447 height 40
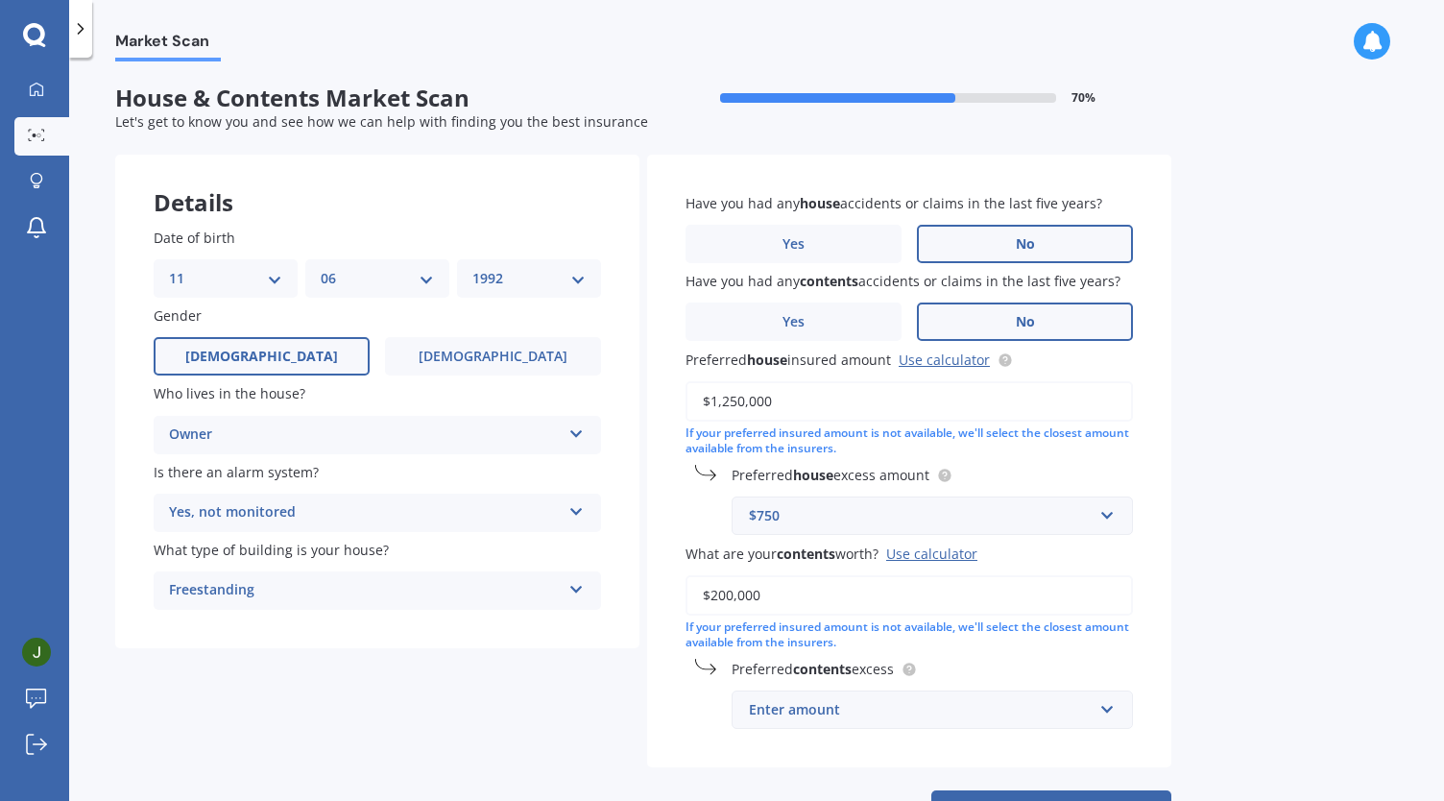
type input "$200,000"
click at [1002, 715] on div "Enter amount" at bounding box center [921, 709] width 344 height 21
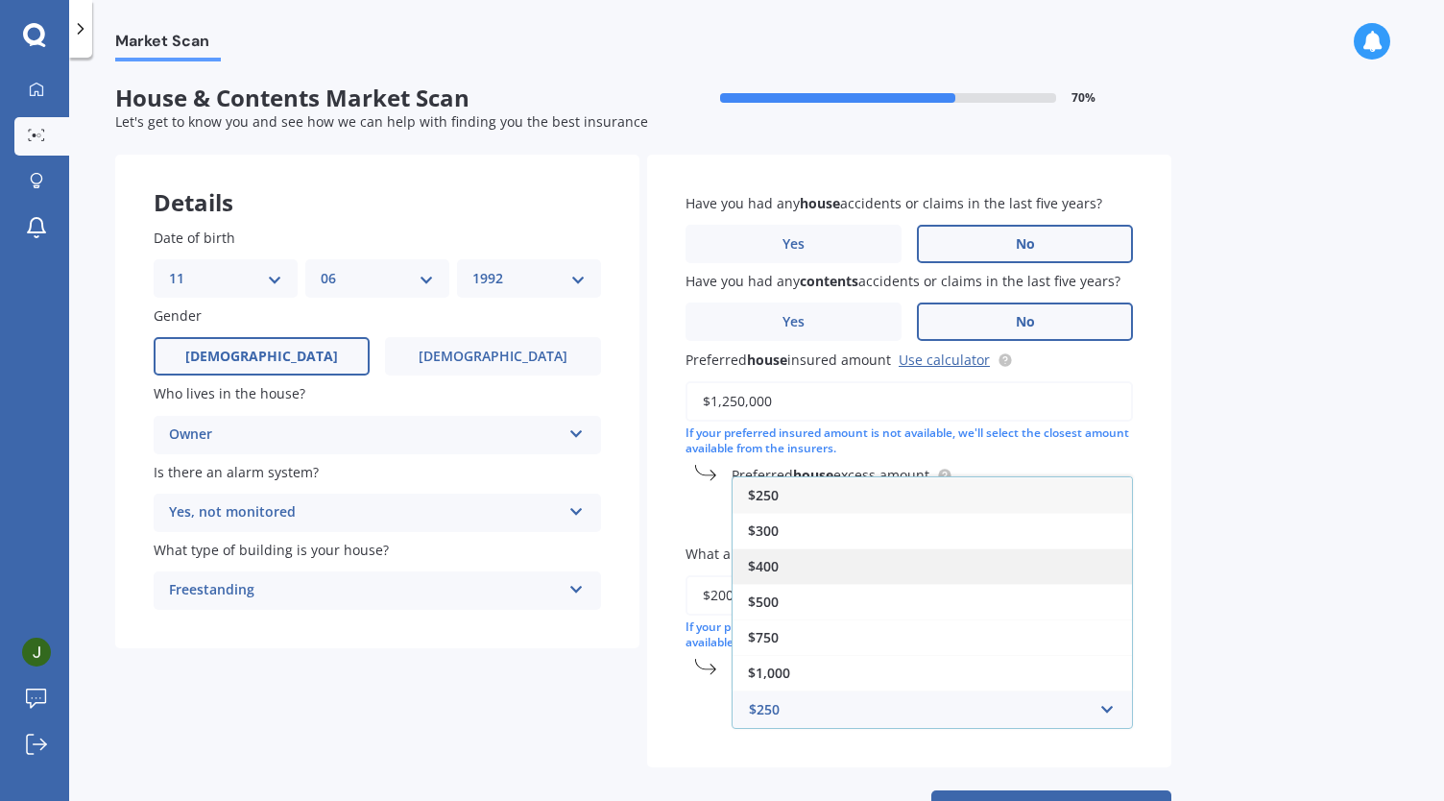
click at [822, 556] on div "$400" at bounding box center [932, 566] width 399 height 36
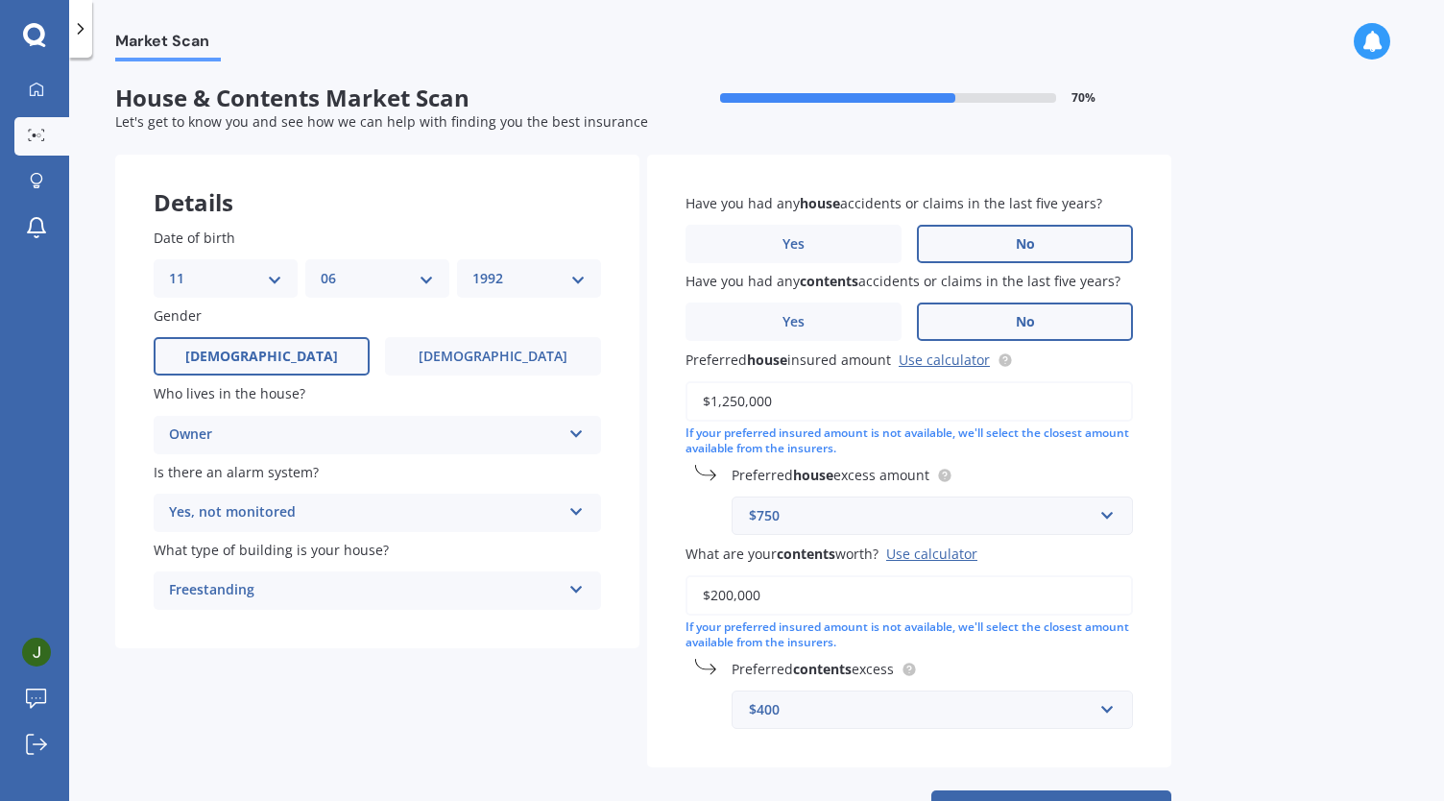
scroll to position [78, 0]
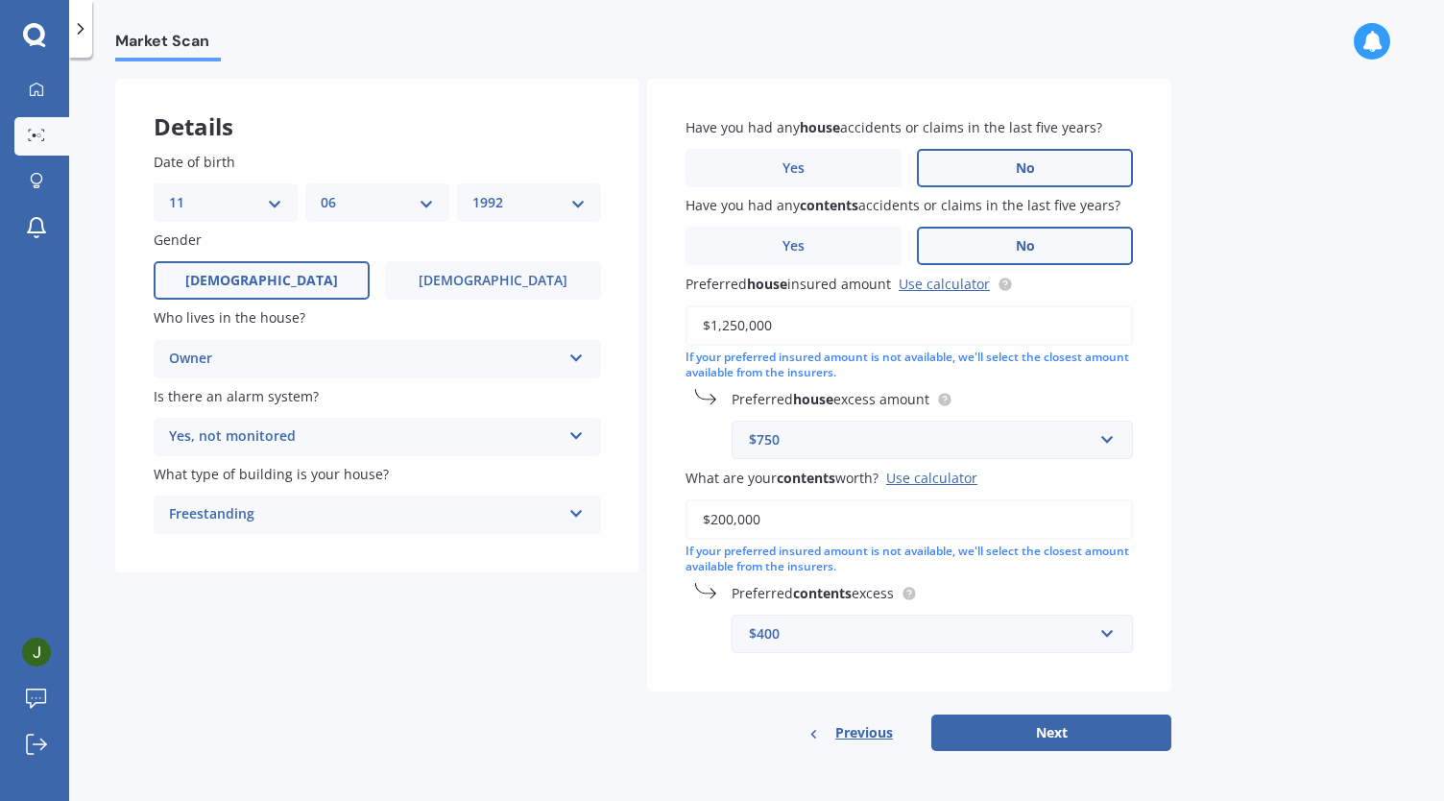
click at [942, 636] on div "$400" at bounding box center [921, 633] width 344 height 21
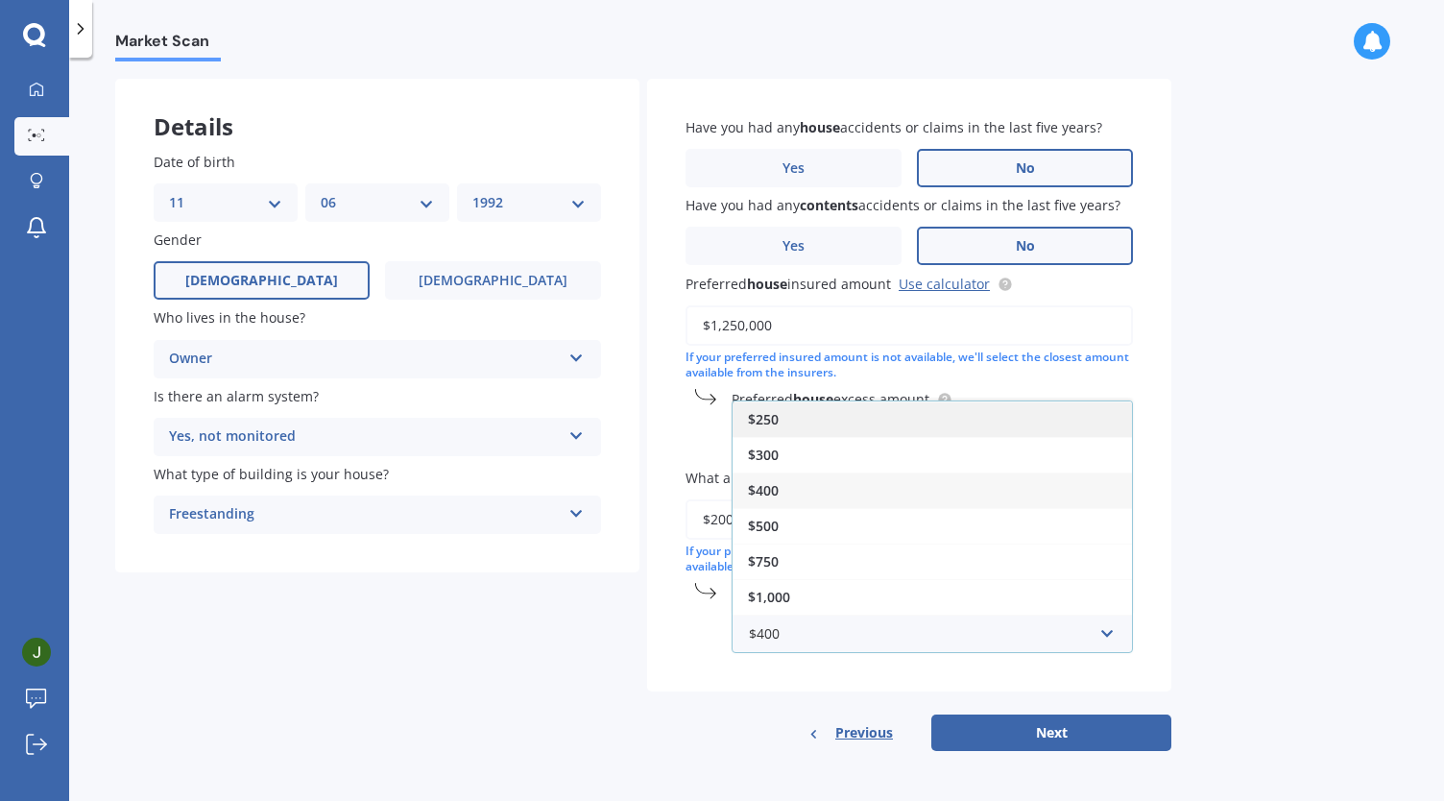
click at [787, 418] on div "$250" at bounding box center [932, 419] width 399 height 36
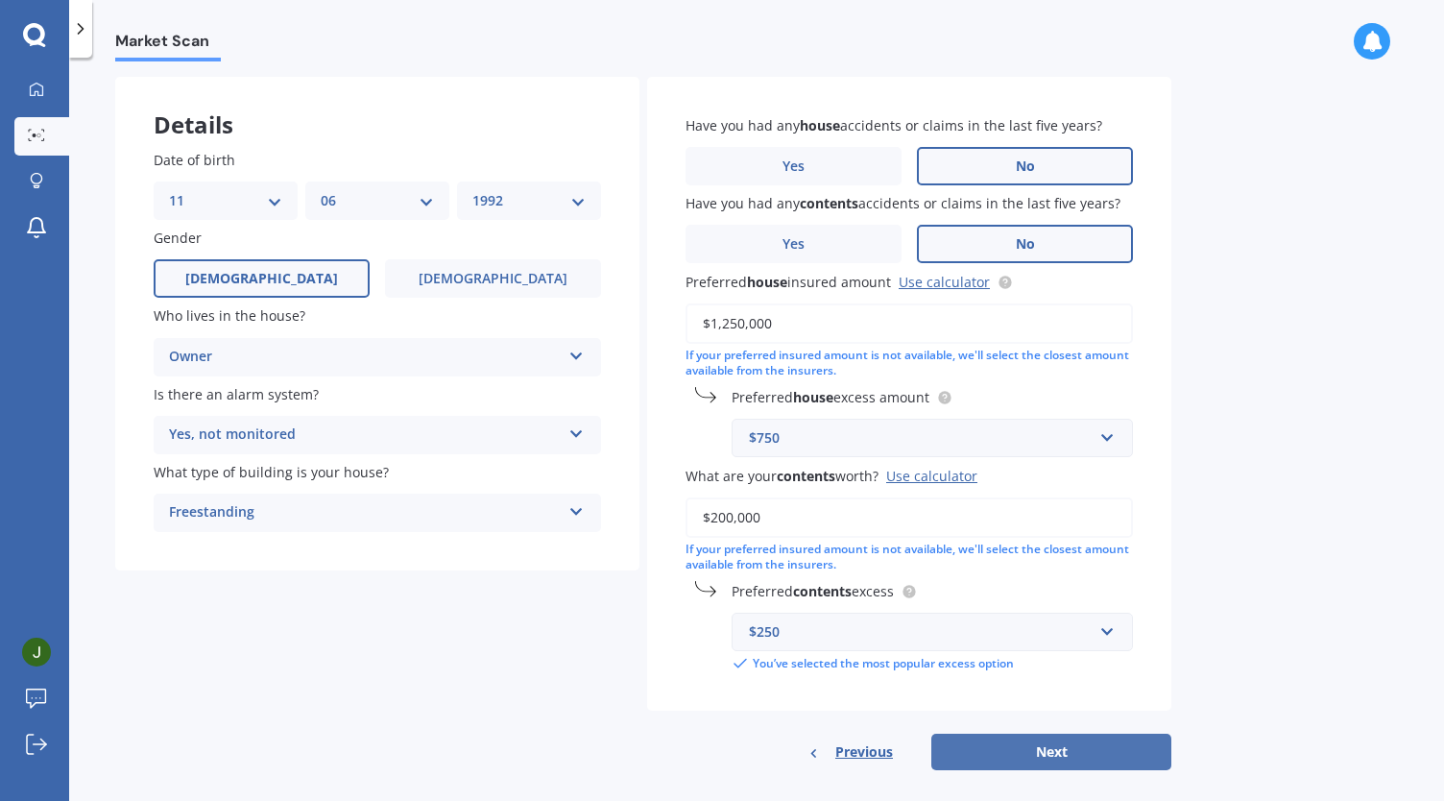
click at [1059, 749] on button "Next" at bounding box center [1051, 752] width 240 height 36
select select "11"
select select "06"
select select "1992"
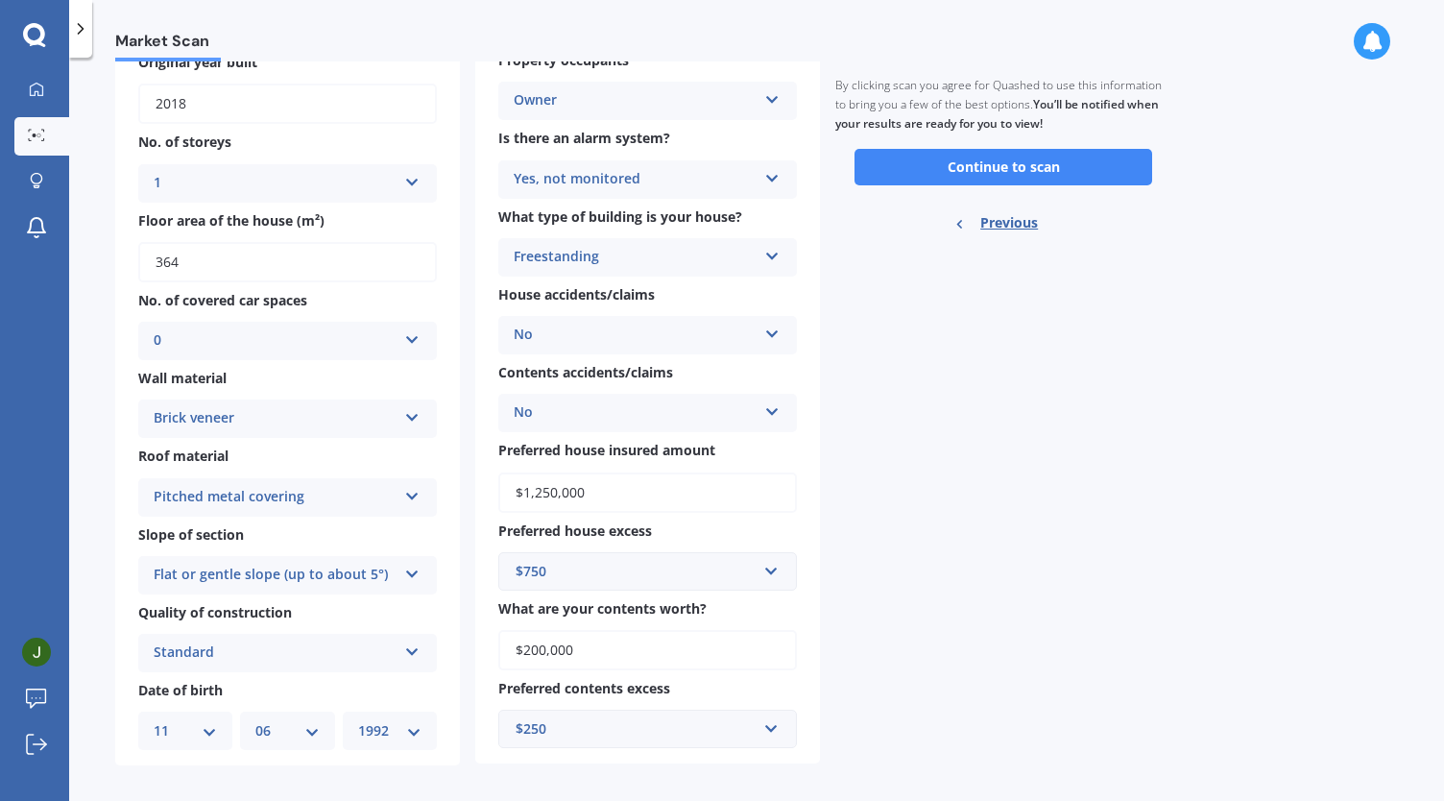
scroll to position [215, 0]
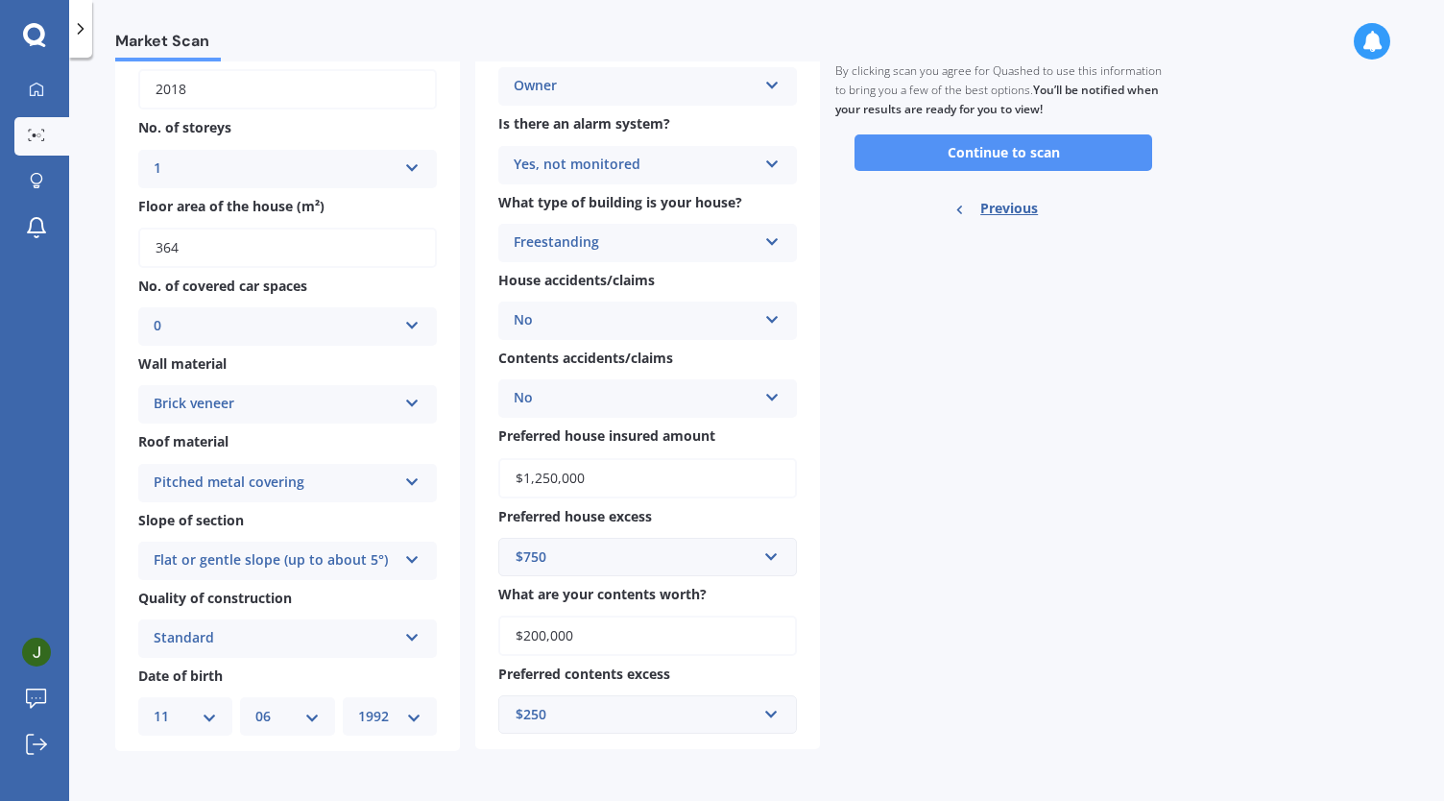
click at [970, 137] on button "Continue to scan" at bounding box center [1004, 152] width 298 height 36
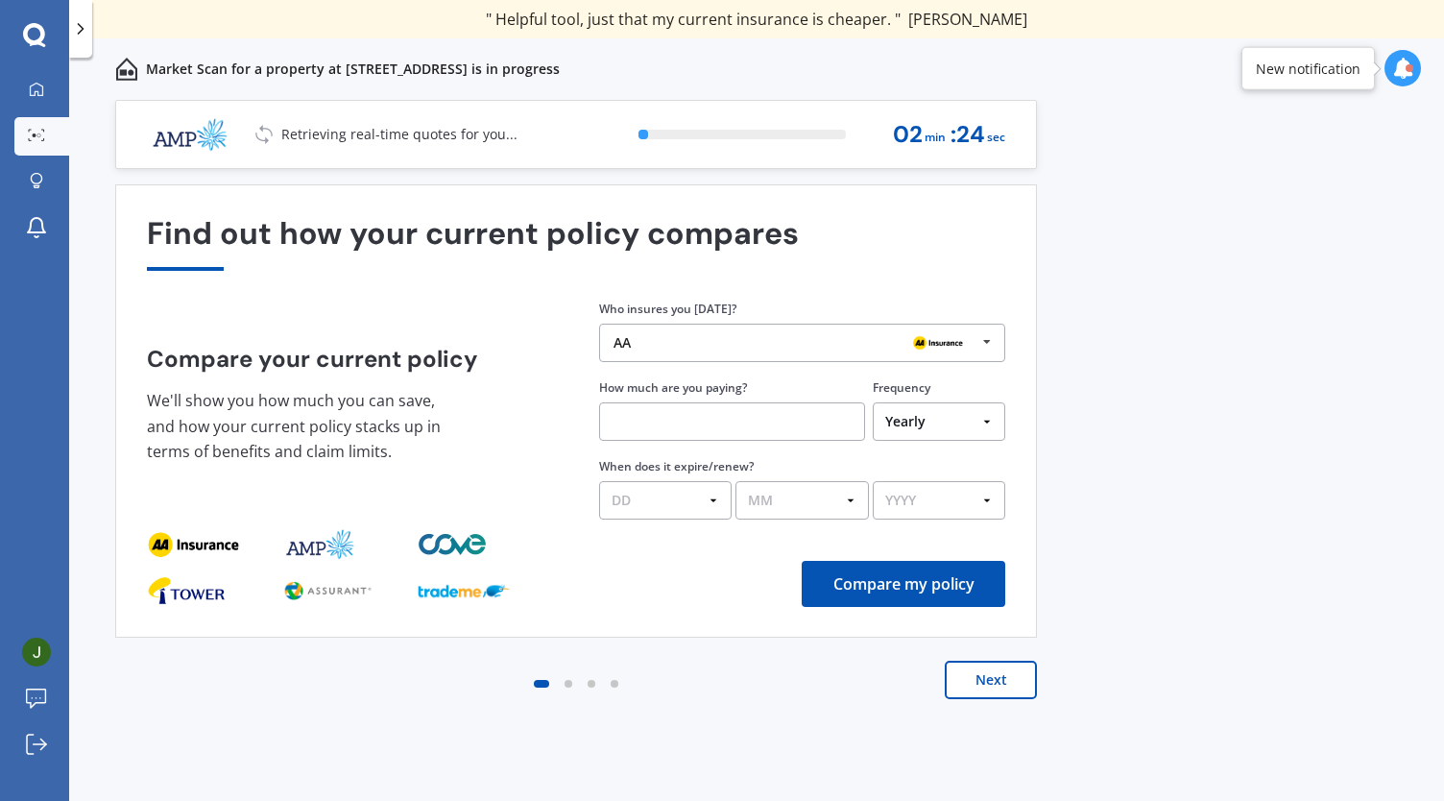
click at [754, 334] on div "AA AA Tower AMI State AMP ANZ ASB BNZ Trade Me Insurance Westpac Other" at bounding box center [802, 343] width 406 height 38
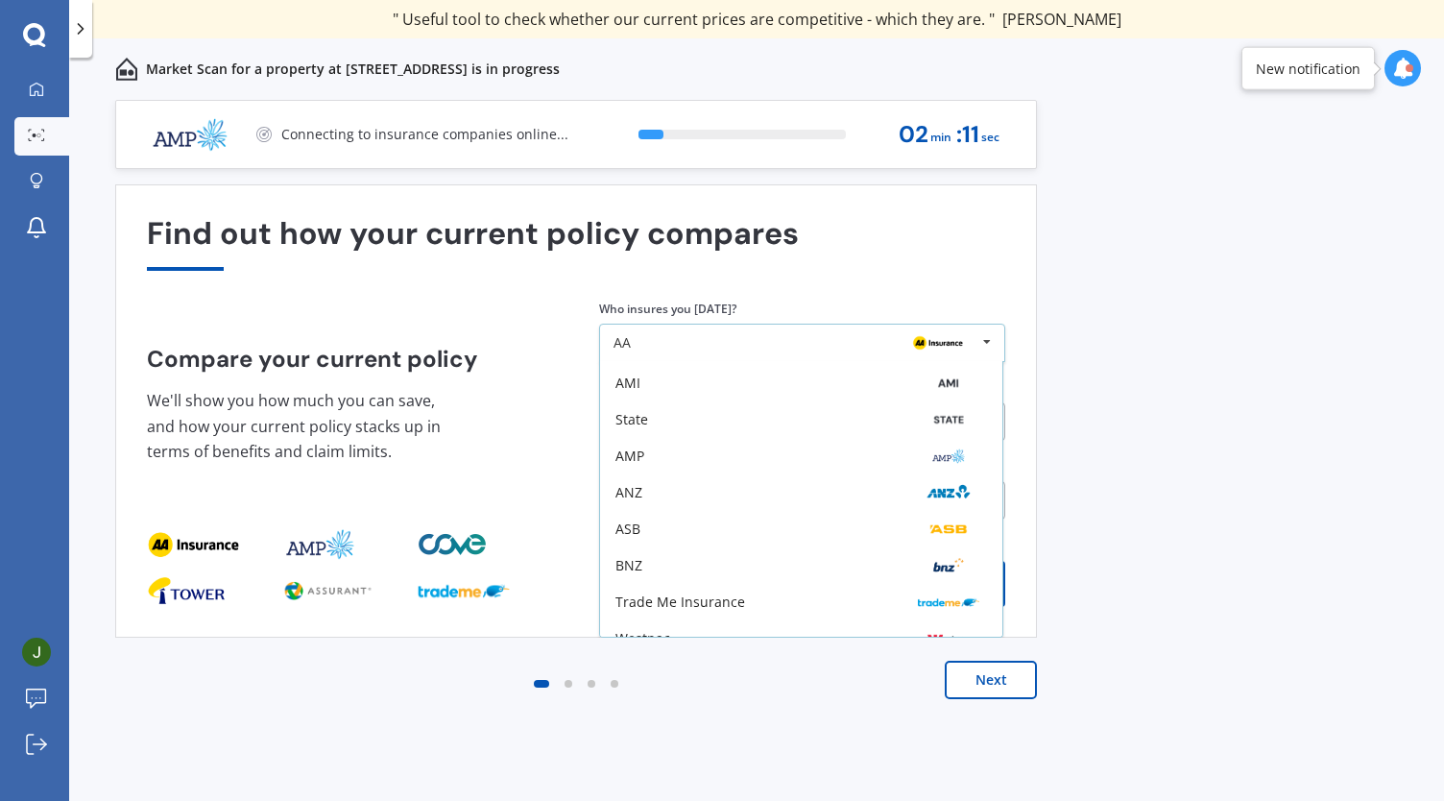
scroll to position [125, 0]
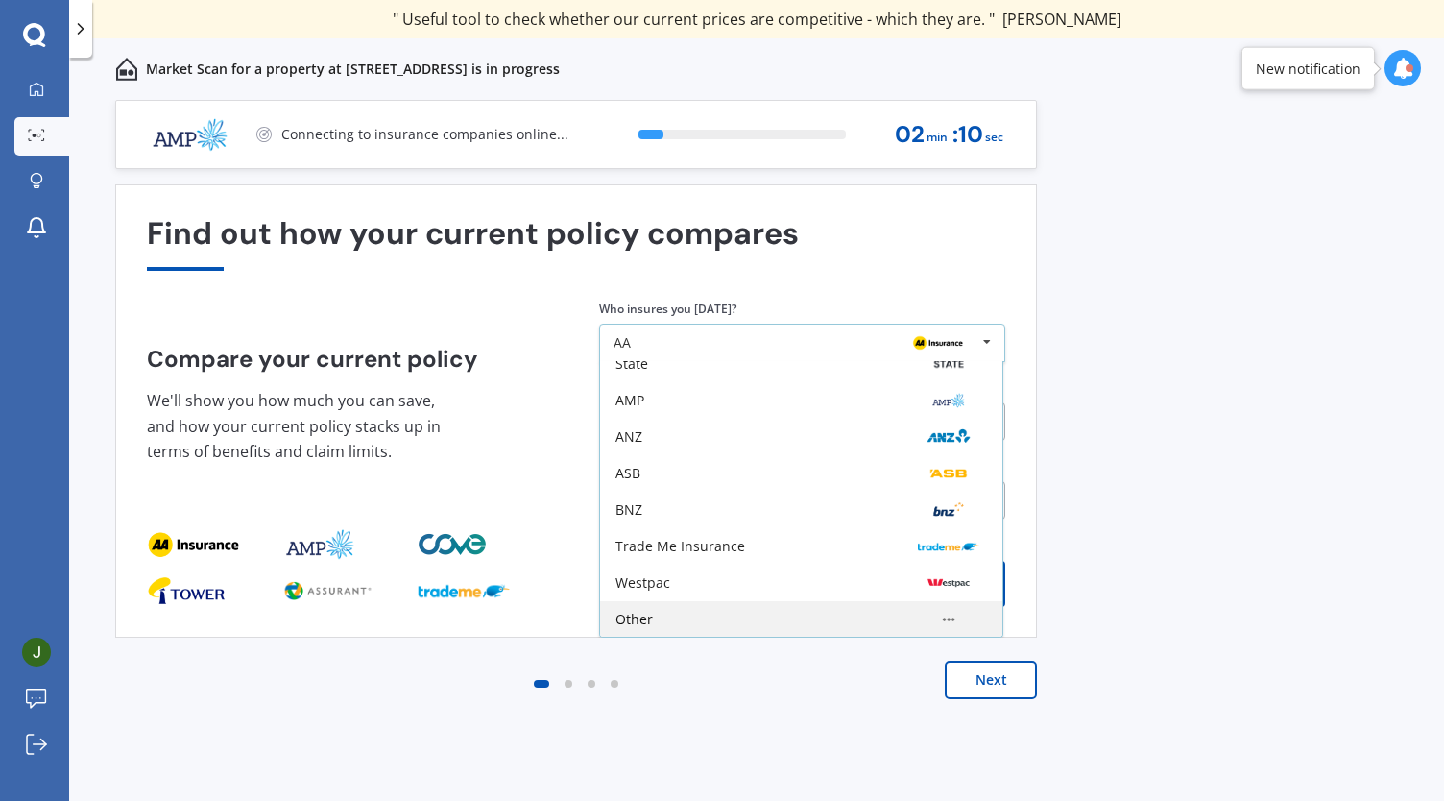
click at [893, 620] on div "Other" at bounding box center [802, 619] width 372 height 15
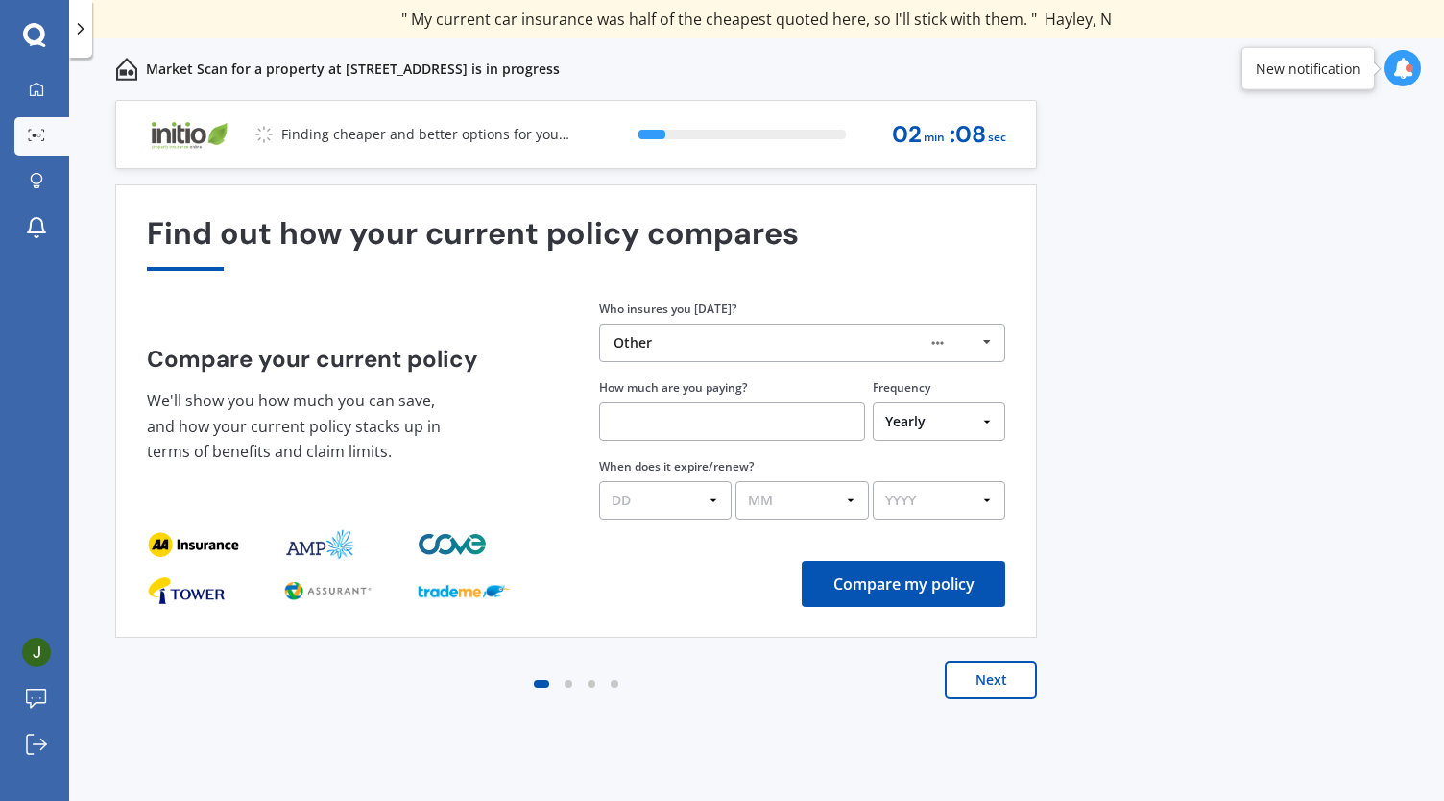
click at [803, 416] on input "text" at bounding box center [732, 421] width 266 height 38
click at [428, 781] on div "Previous 60,000+ Kiwis have signed up to shop and save on insurance with us " H…" at bounding box center [756, 471] width 1375 height 743
click at [609, 409] on input "text" at bounding box center [732, 421] width 266 height 38
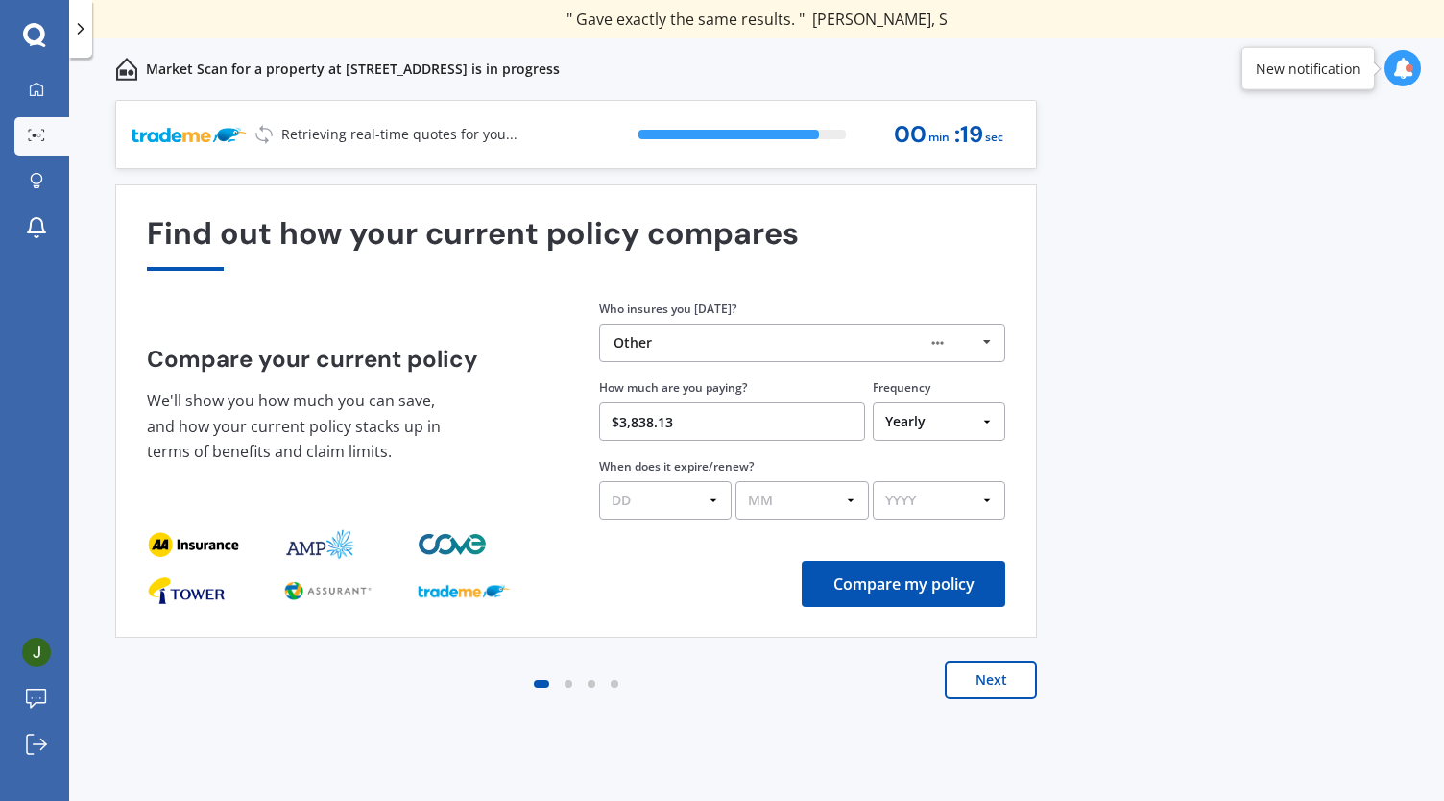
type input "$3,838.13"
click at [693, 490] on select "DD 01 02 03 04 05 06 07 08 09 10 11 12 13 14 15 16 17 18 19 20 21 22 23 24 25 2…" at bounding box center [665, 500] width 133 height 38
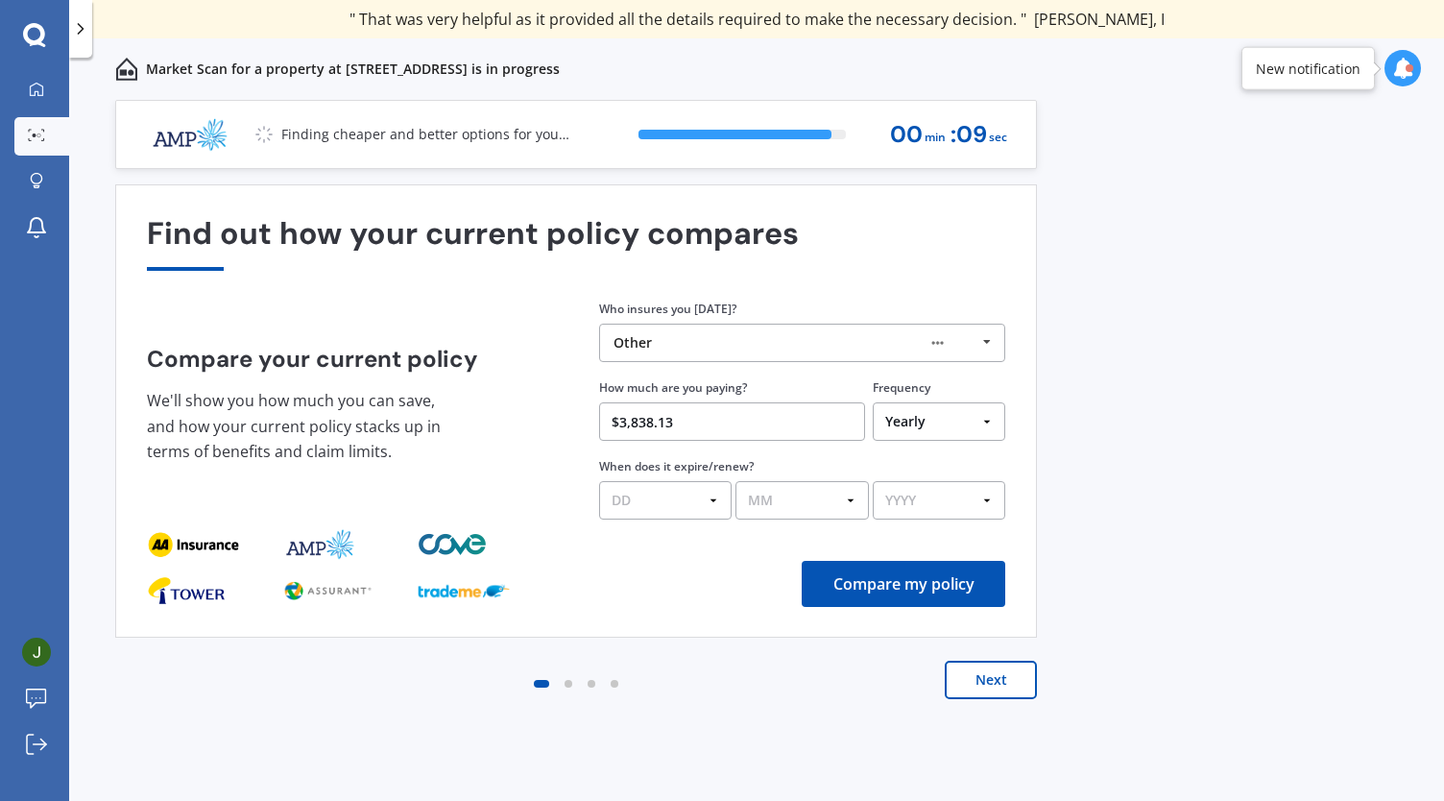
select select "11"
click at [599, 482] on select "DD 01 02 03 04 05 06 07 08 09 10 11 12 13 14 15 16 17 18 19 20 21 22 23 24 25 2…" at bounding box center [665, 500] width 133 height 38
click at [775, 481] on div "DD 01 02 03 04 05 06 07 08 09 10 11 12 13 14 15 16 17 18 19 20 21 22 23 24 25 2…" at bounding box center [802, 497] width 406 height 44
click at [778, 497] on select "MM 01 02 03 04 05 06 07 08 09 10 11 12" at bounding box center [802, 500] width 133 height 38
select select "09"
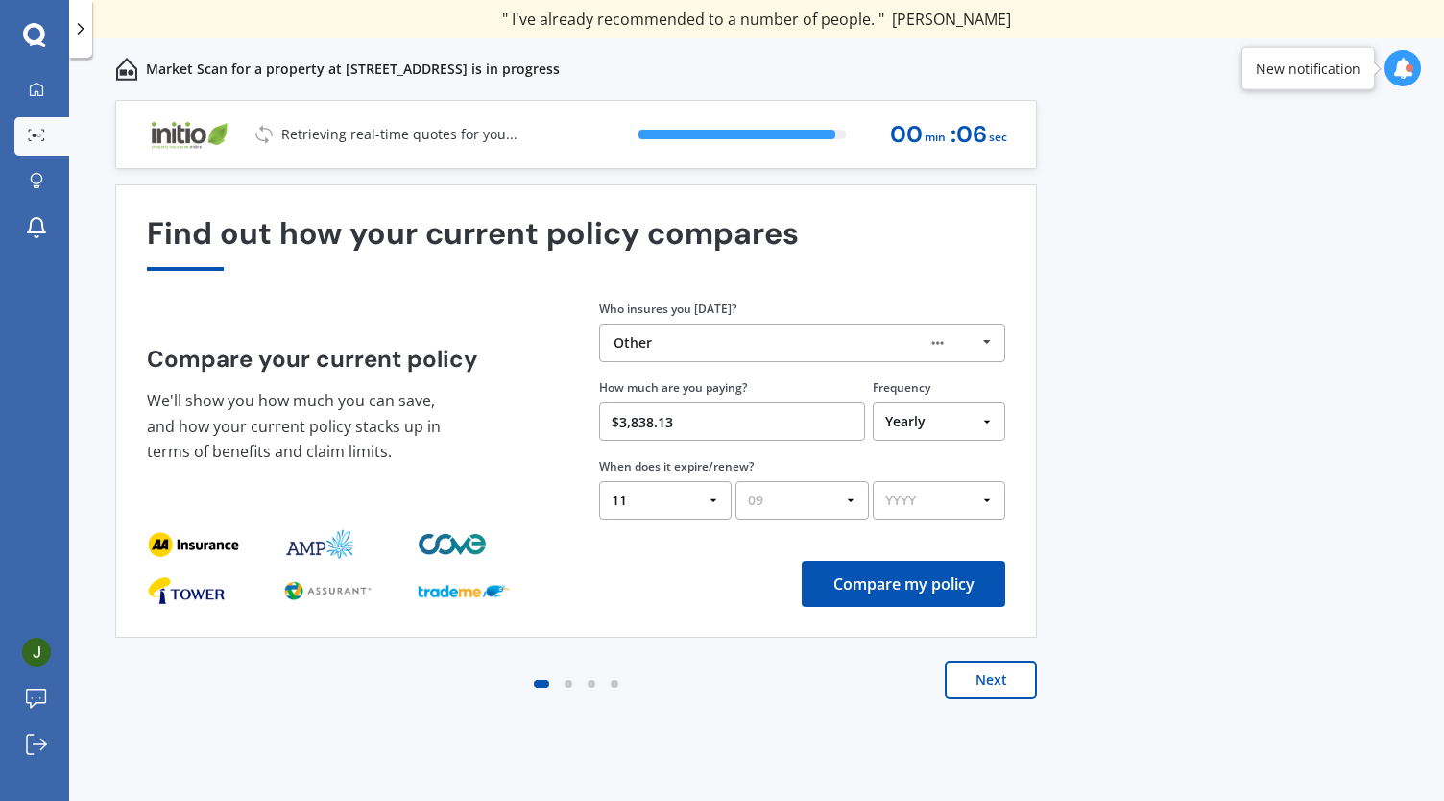
click at [736, 482] on select "MM 01 02 03 04 05 06 07 08 09 10 11 12" at bounding box center [802, 500] width 133 height 38
click at [928, 505] on select "YYYY 2026 2025 2024" at bounding box center [939, 500] width 133 height 38
select select "2025"
click at [873, 482] on select "YYYY 2026 2025 2024" at bounding box center [939, 500] width 133 height 38
click at [945, 591] on button "Compare my policy" at bounding box center [904, 584] width 204 height 46
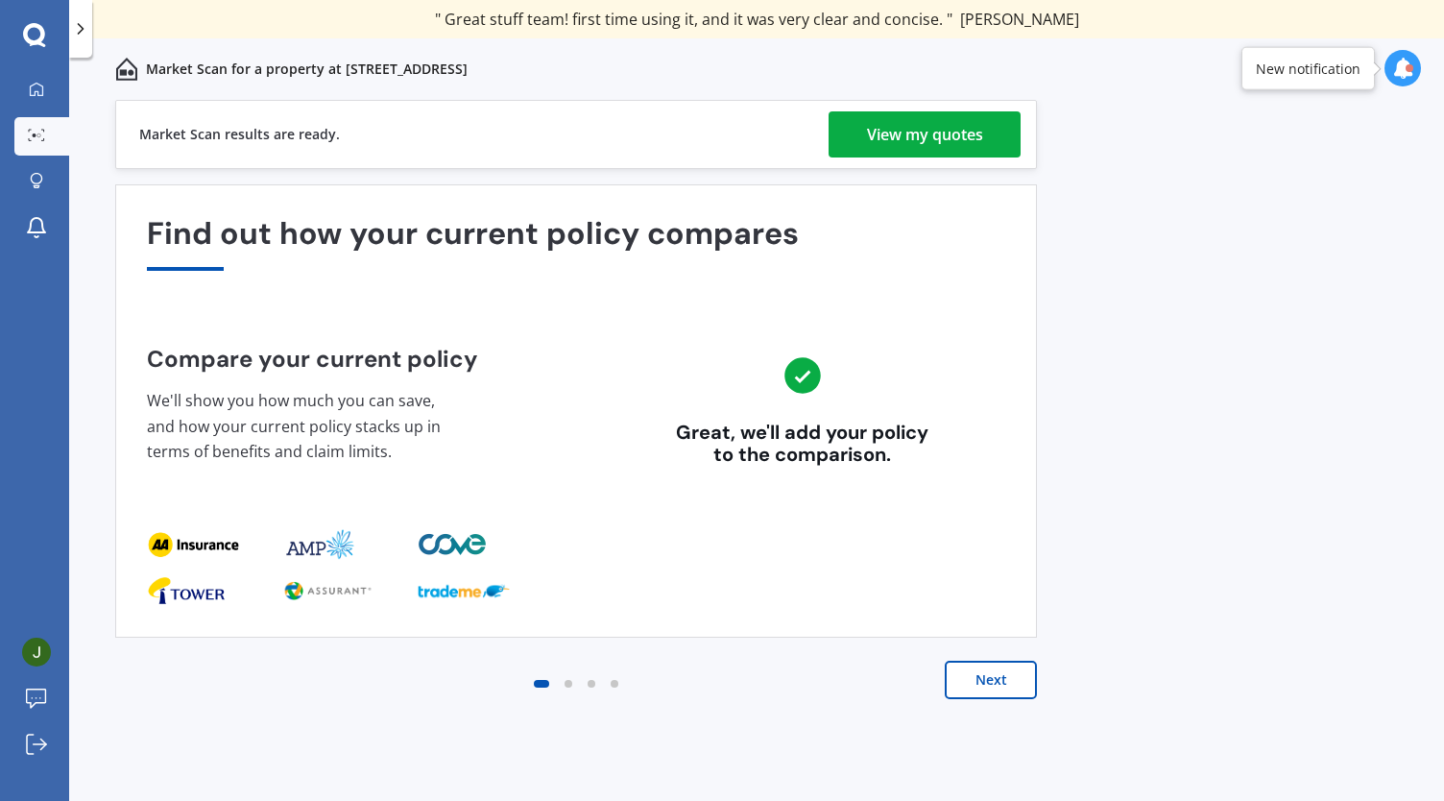
click at [993, 674] on button "Next" at bounding box center [991, 680] width 92 height 38
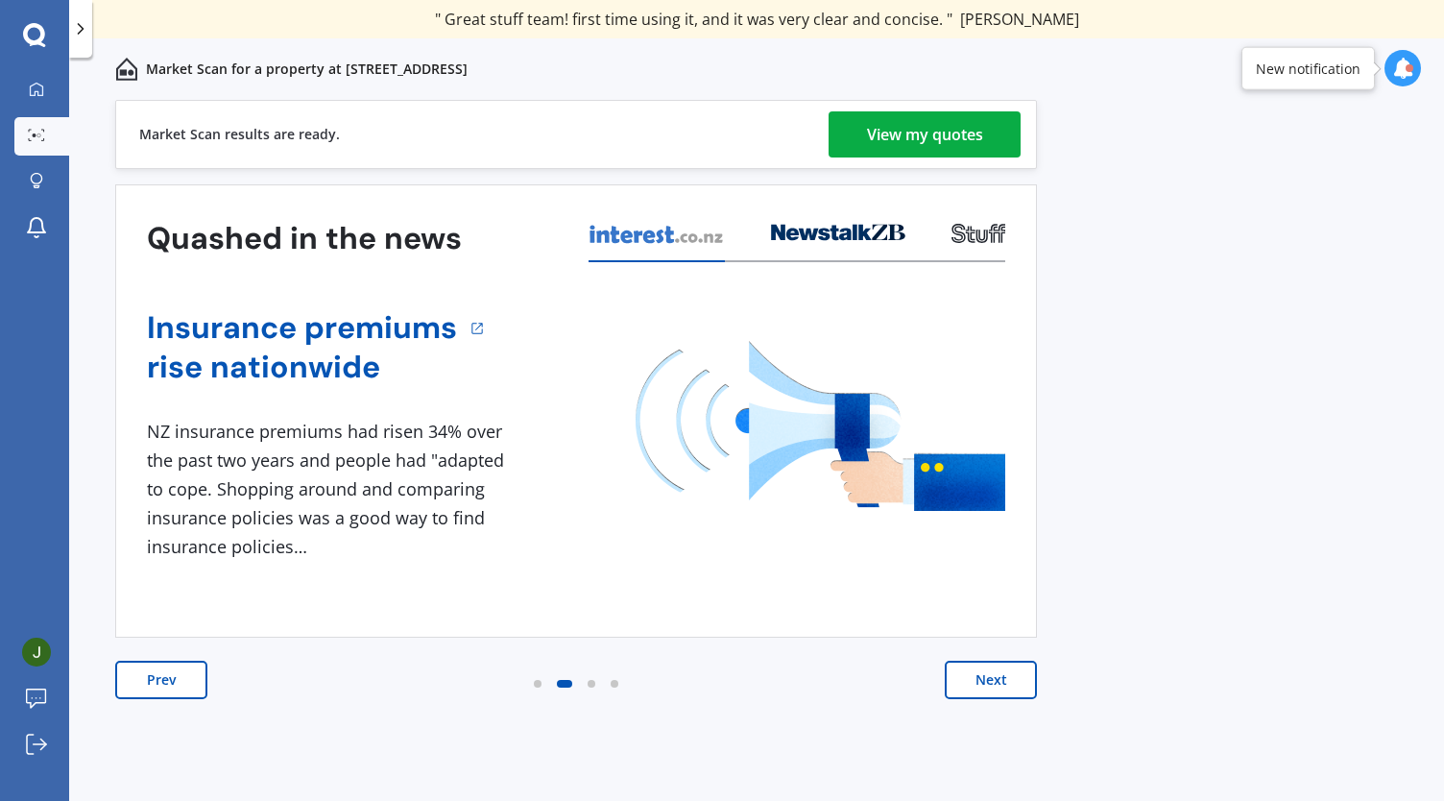
click at [915, 139] on div "View my quotes" at bounding box center [925, 134] width 116 height 46
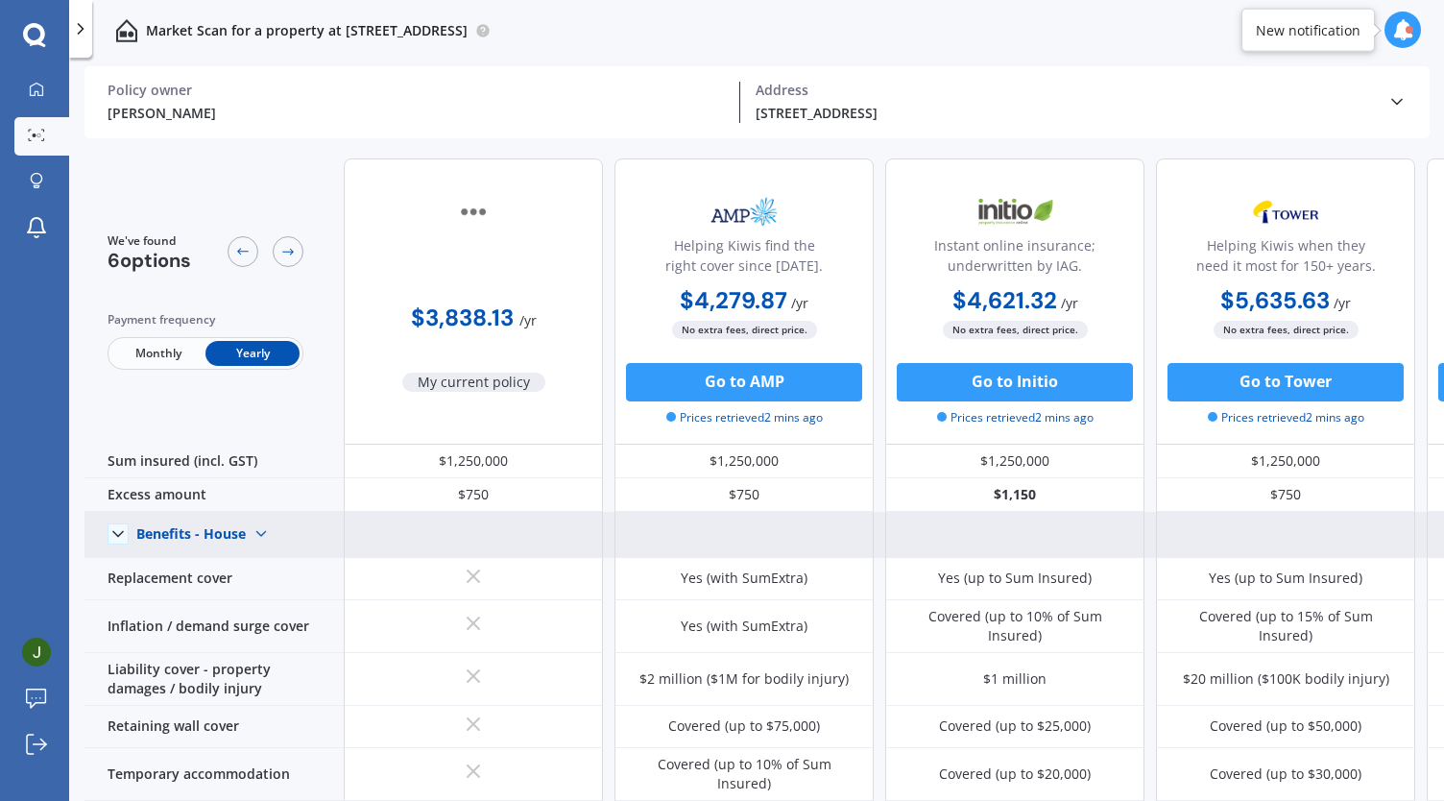
click at [116, 534] on polyline at bounding box center [118, 534] width 10 height 5
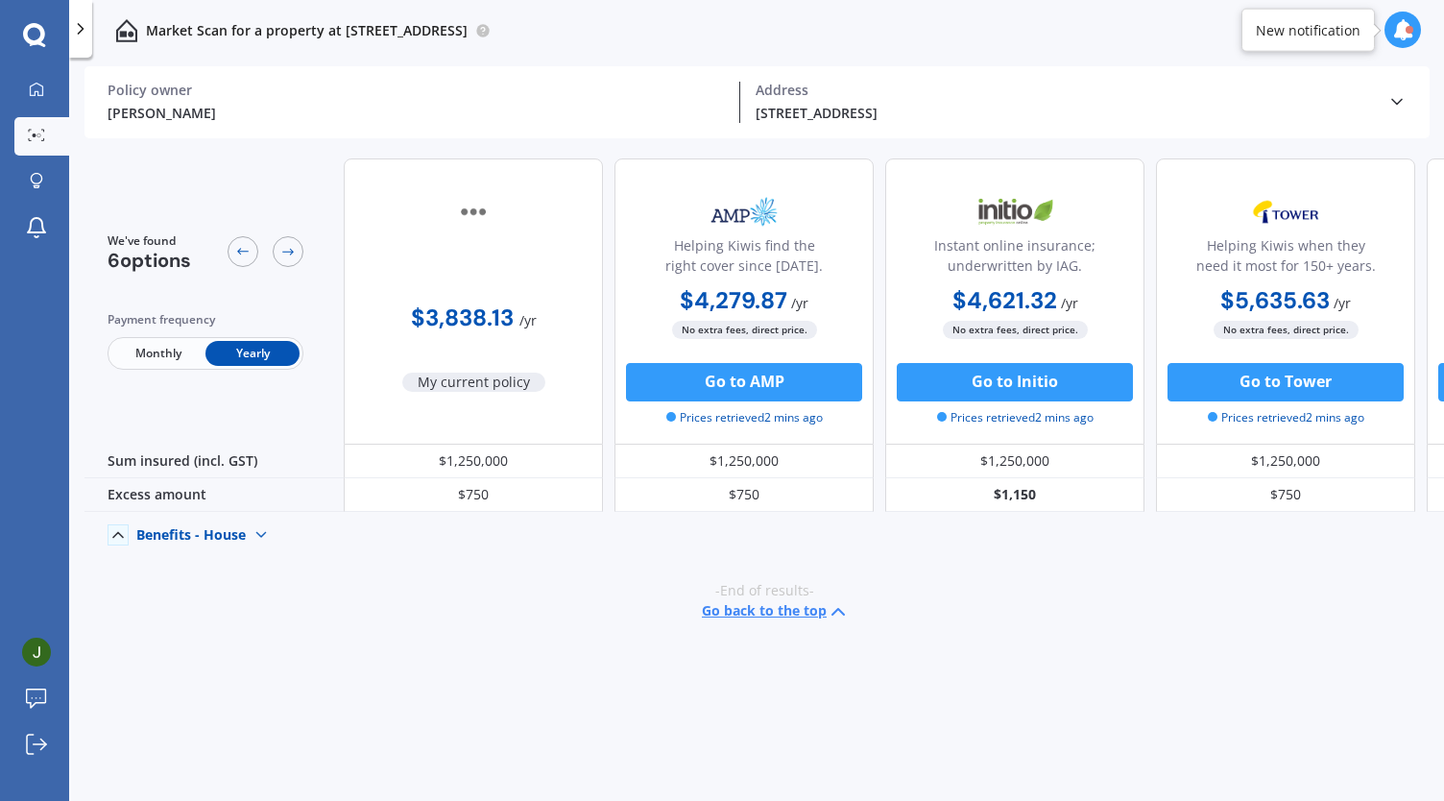
click at [121, 529] on icon at bounding box center [118, 534] width 19 height 19
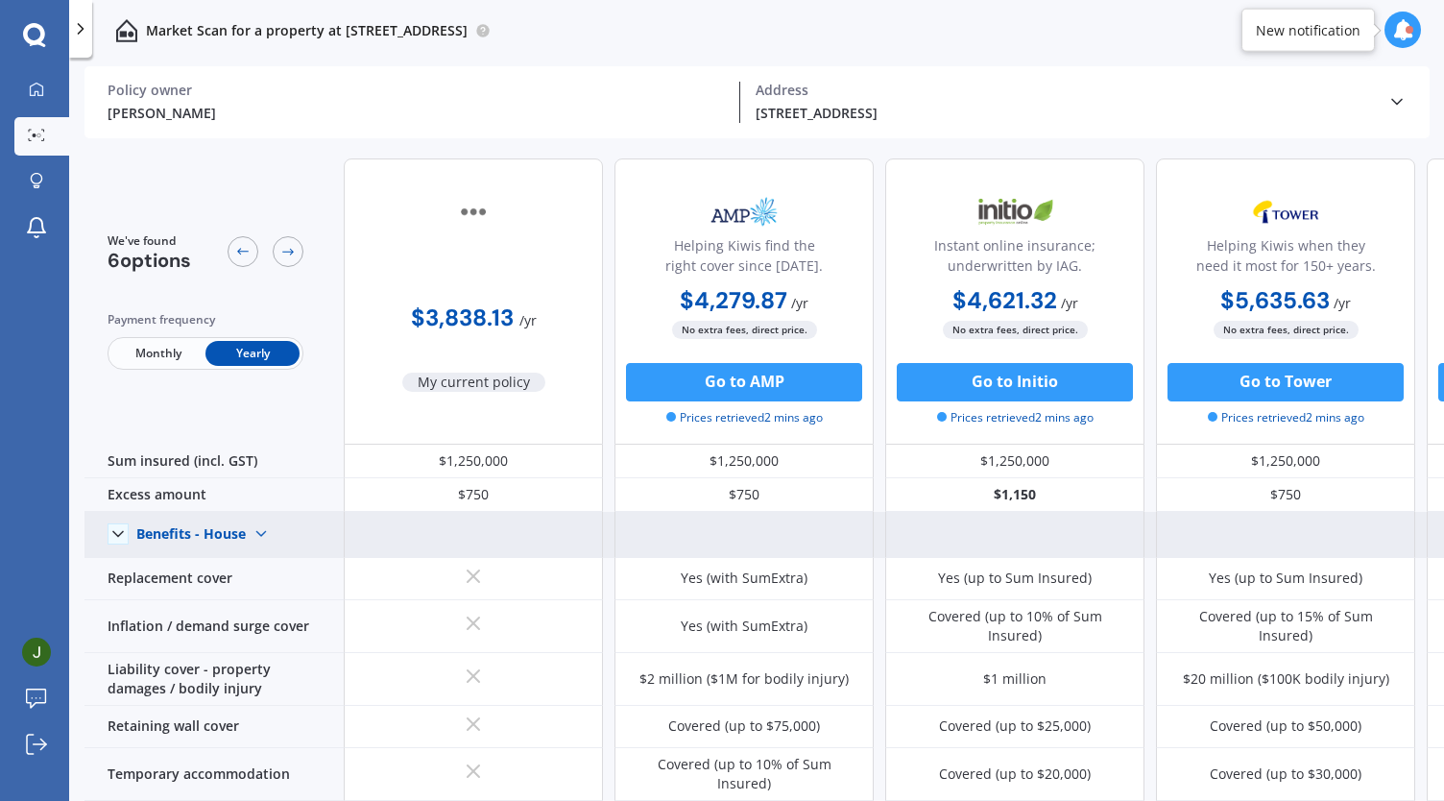
click at [255, 528] on img at bounding box center [261, 534] width 31 height 31
click at [176, 602] on span "Benefits - Contents" at bounding box center [214, 601] width 122 height 18
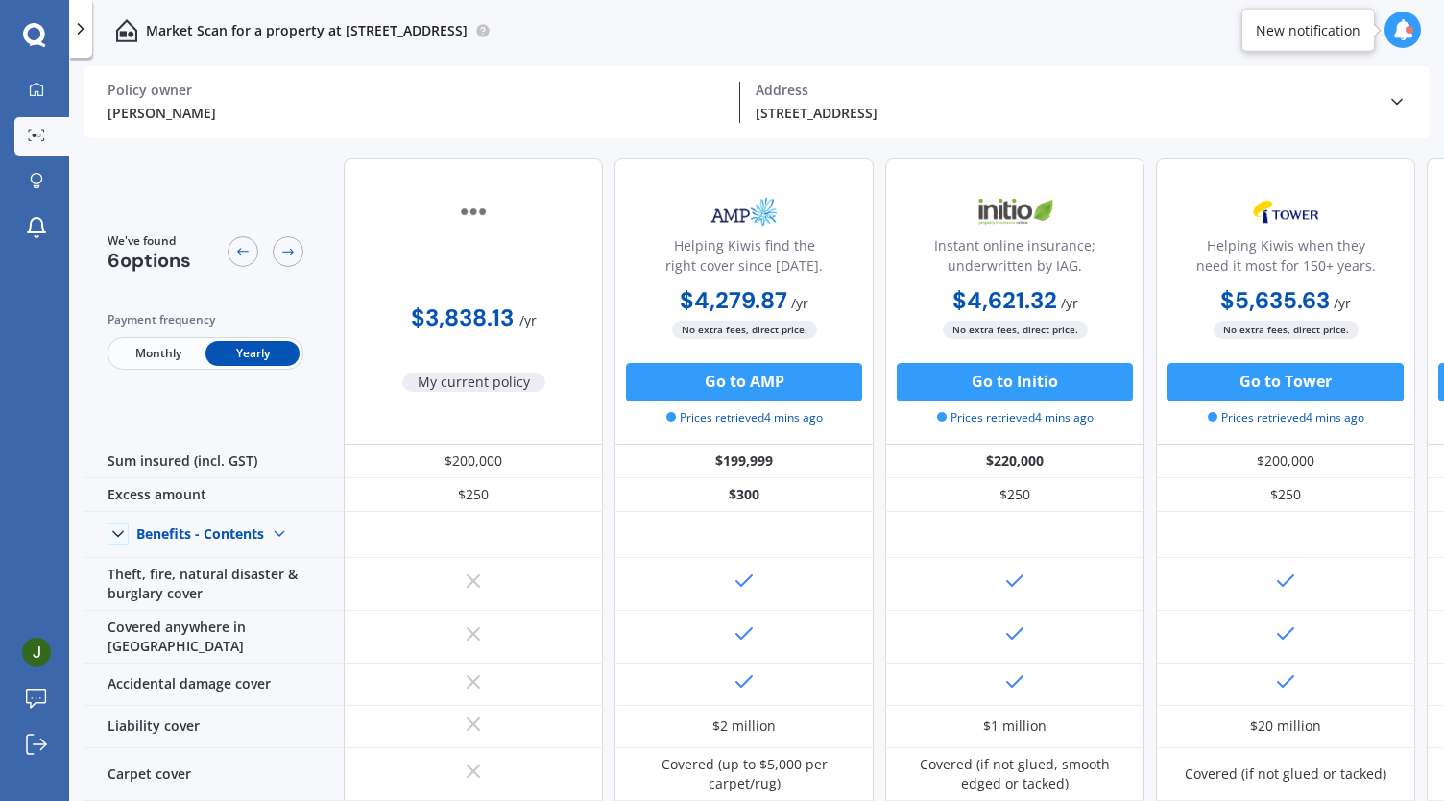
click at [154, 356] on span "Monthly" at bounding box center [158, 353] width 94 height 25
click at [241, 345] on span "Yearly" at bounding box center [252, 353] width 94 height 25
click at [288, 252] on icon at bounding box center [288, 252] width 12 height 7
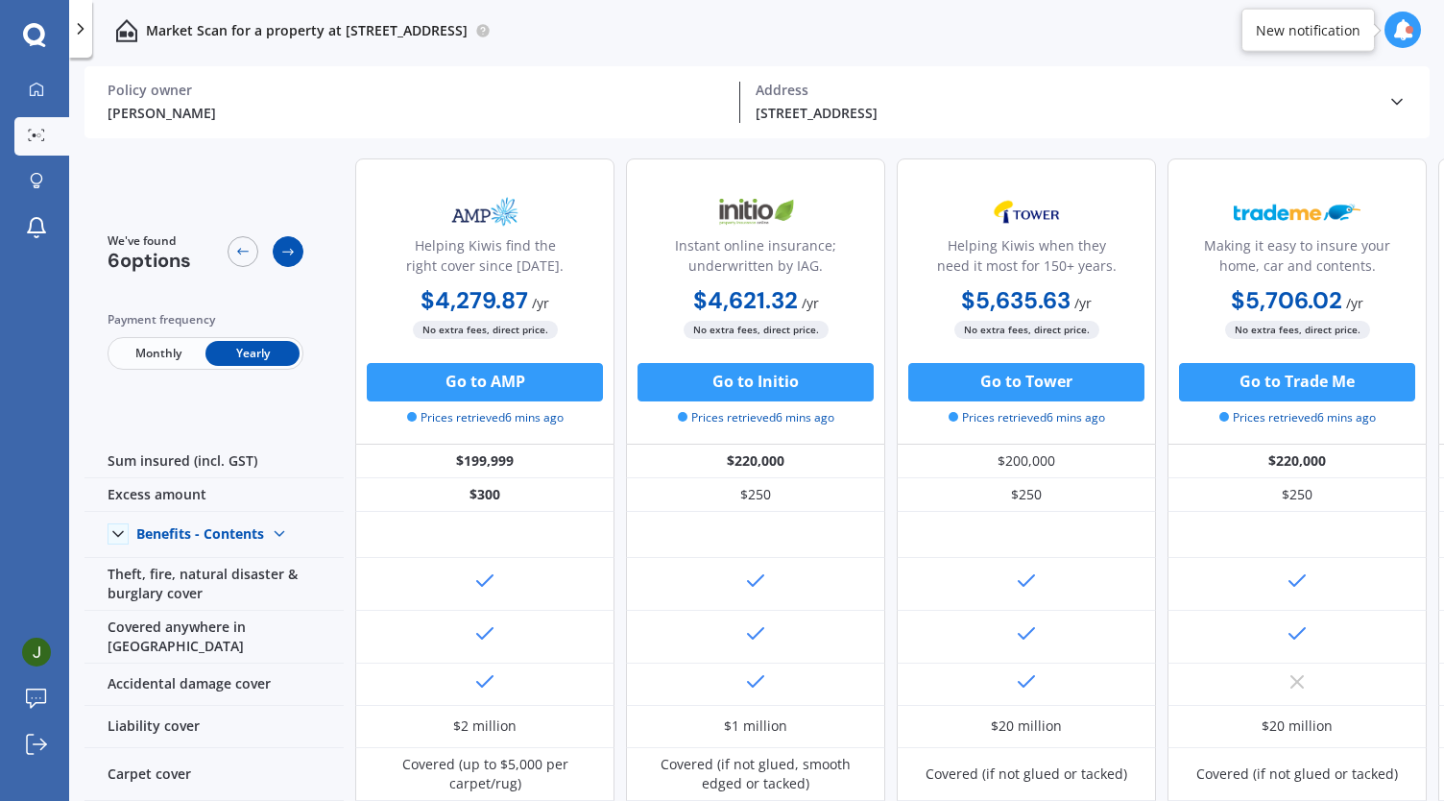
click at [292, 258] on icon at bounding box center [287, 251] width 15 height 15
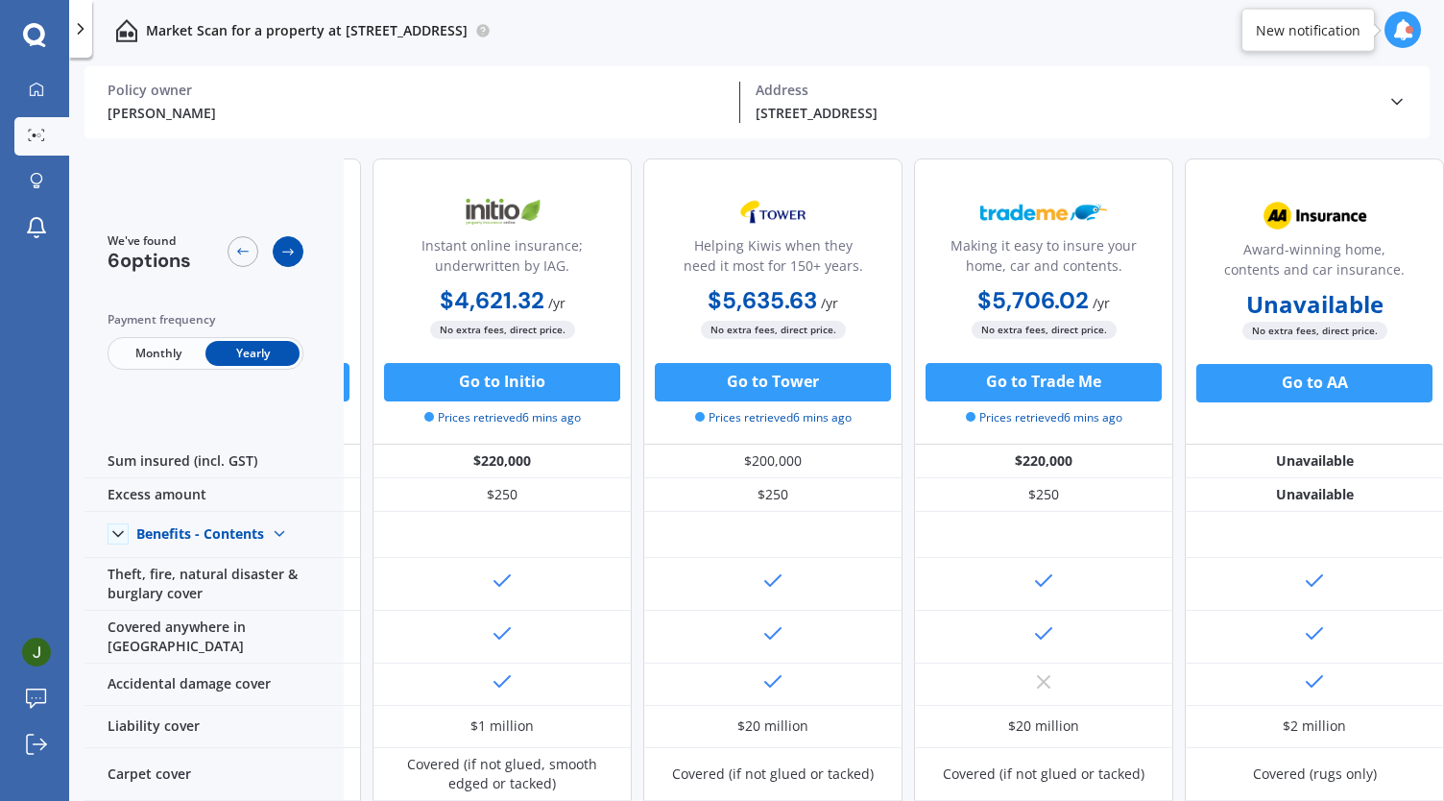
scroll to position [0, 519]
click at [292, 257] on icon at bounding box center [287, 251] width 15 height 15
click at [245, 253] on icon at bounding box center [242, 251] width 15 height 15
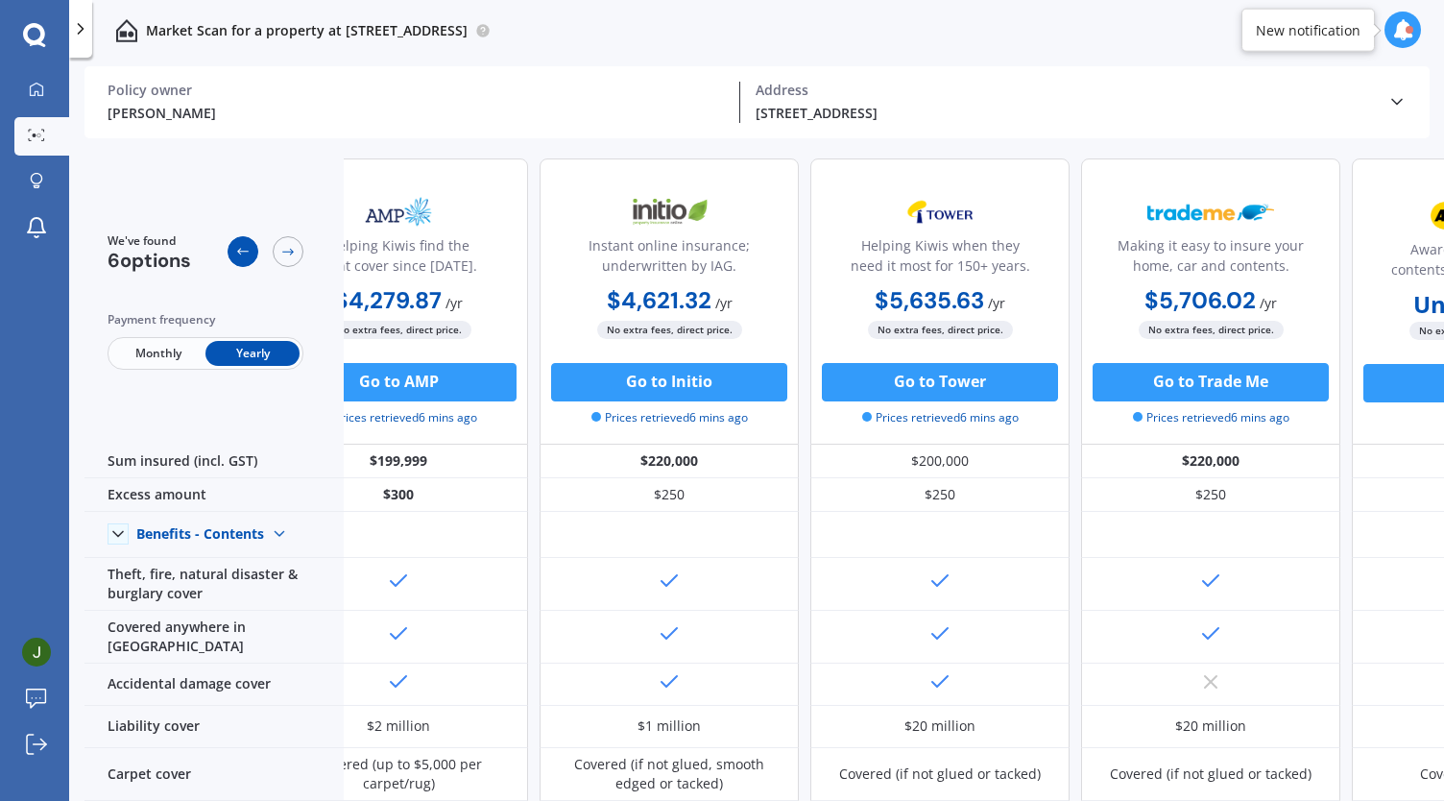
click at [241, 249] on icon at bounding box center [242, 251] width 15 height 15
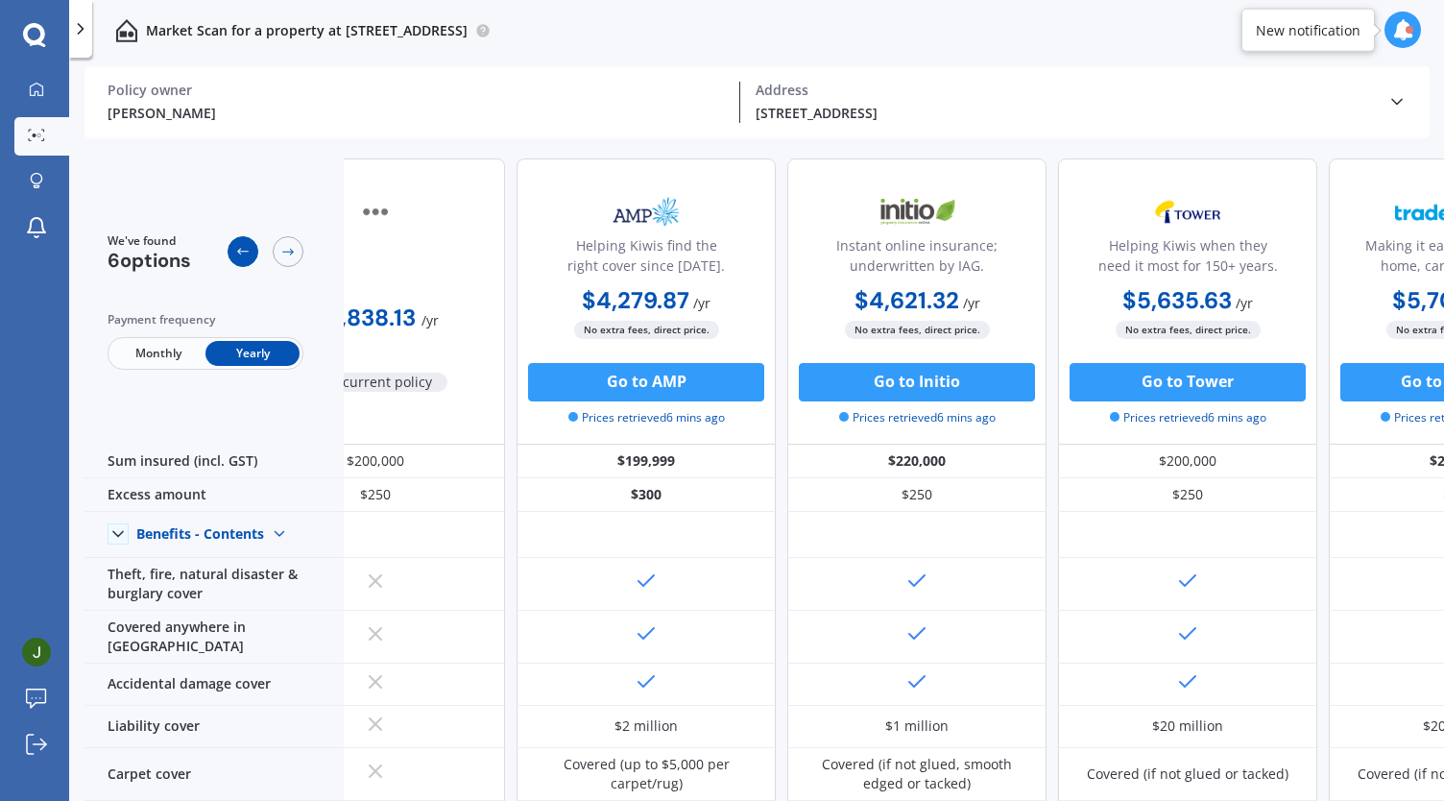
click at [241, 249] on icon at bounding box center [242, 251] width 15 height 15
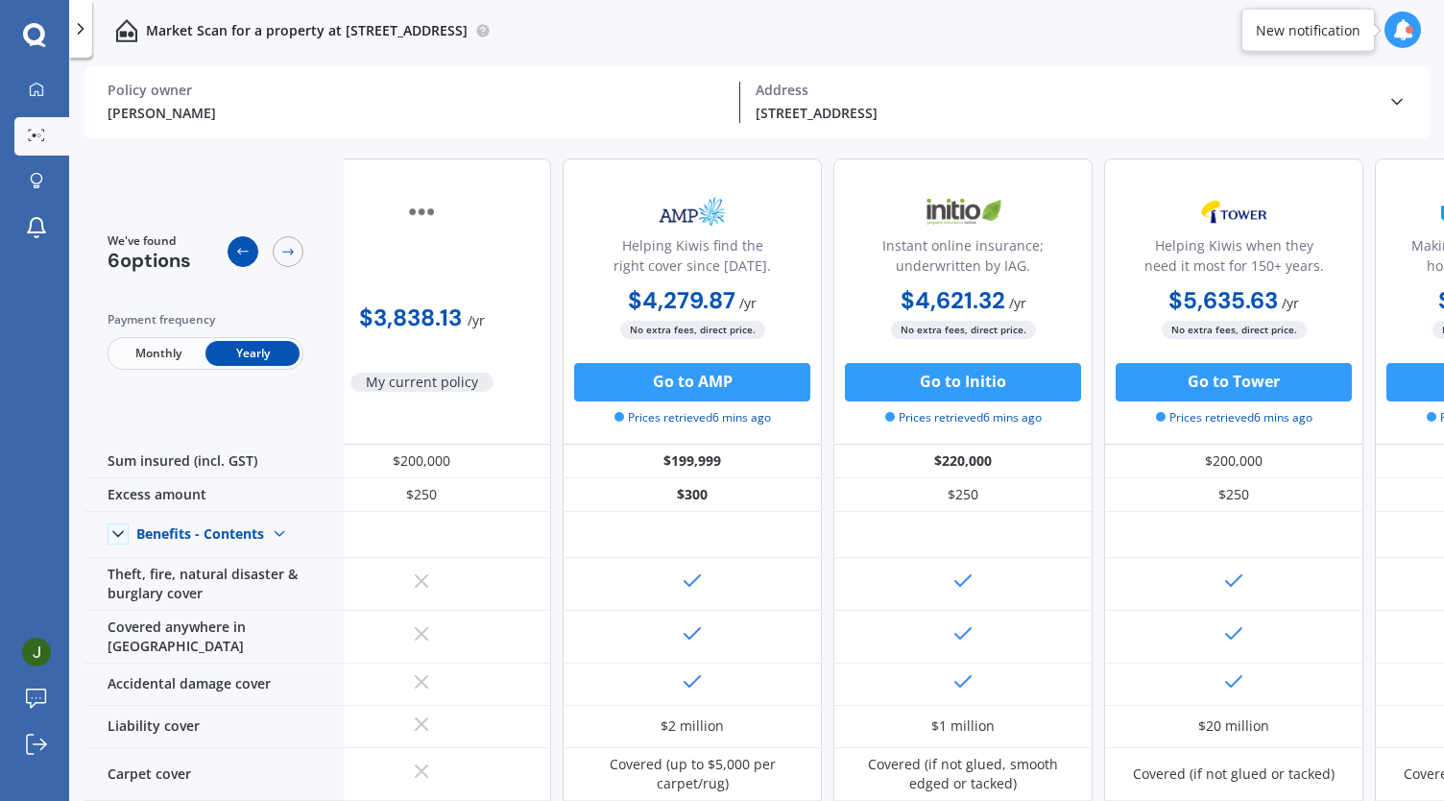
scroll to position [0, 3]
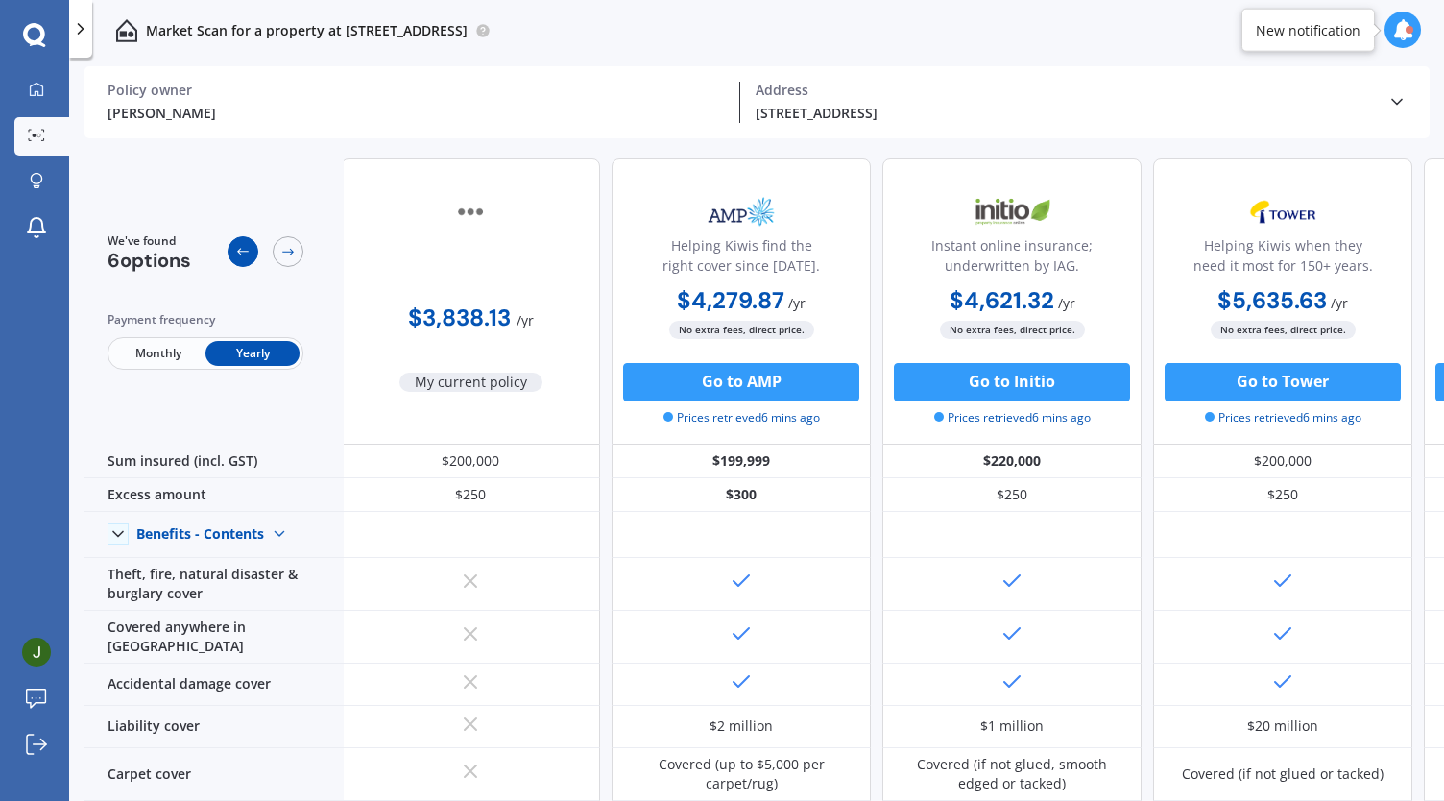
click at [244, 252] on icon at bounding box center [243, 252] width 12 height 7
click at [244, 254] on icon at bounding box center [242, 251] width 15 height 15
click at [737, 205] on img at bounding box center [744, 212] width 127 height 48
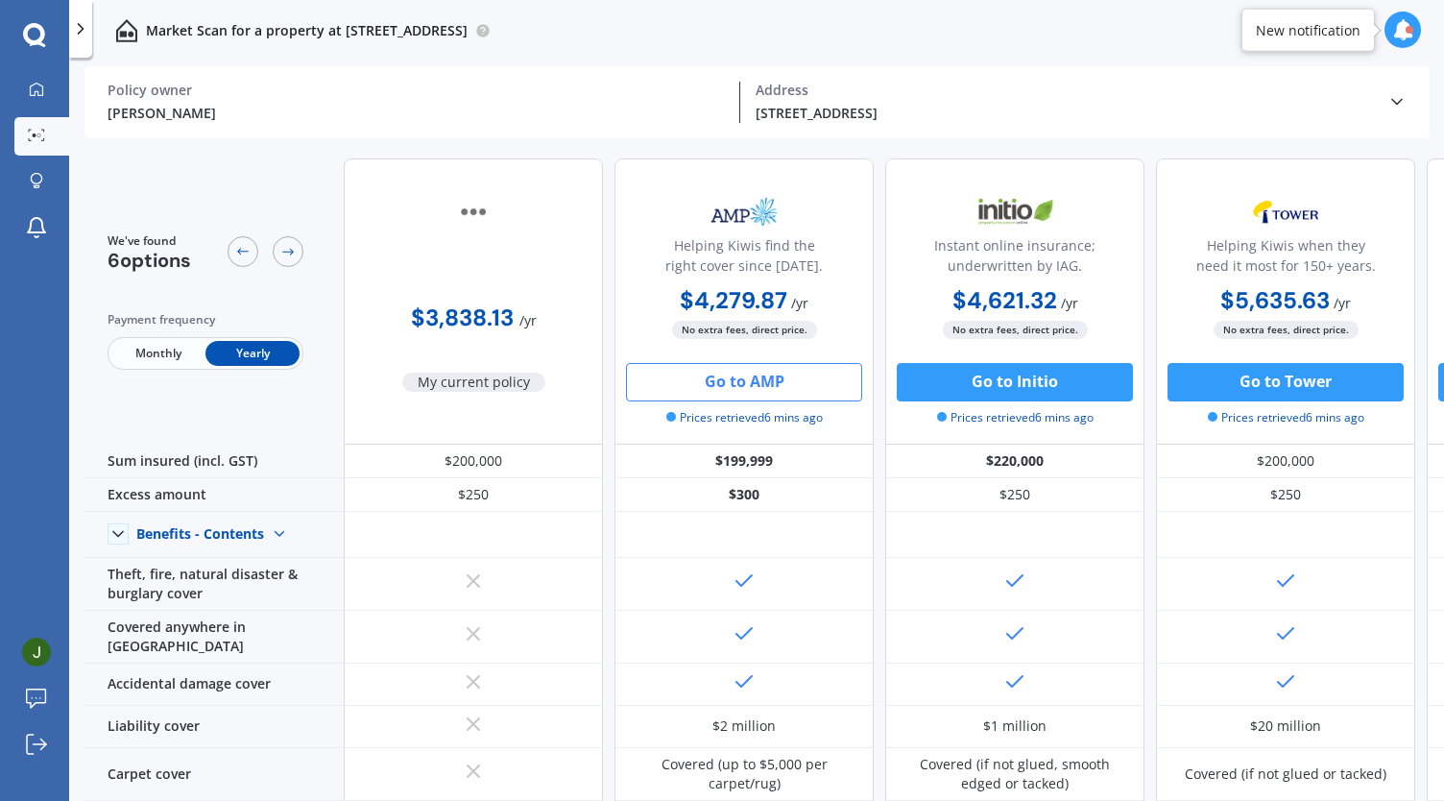
drag, startPoint x: 767, startPoint y: 380, endPoint x: 734, endPoint y: 381, distance: 33.6
click at [734, 381] on button "Go to AMP" at bounding box center [744, 382] width 236 height 38
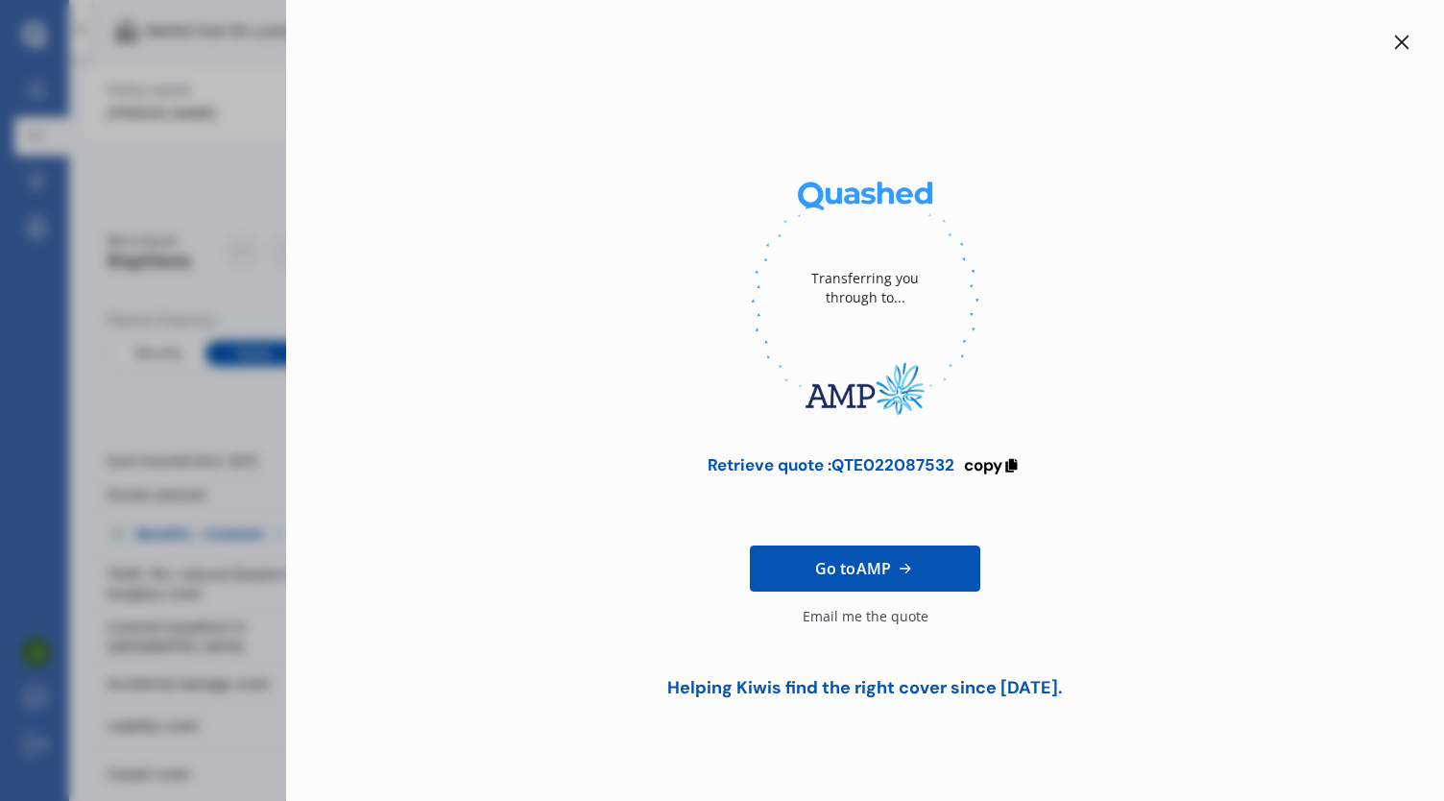
click at [1409, 37] on icon at bounding box center [1401, 42] width 15 height 15
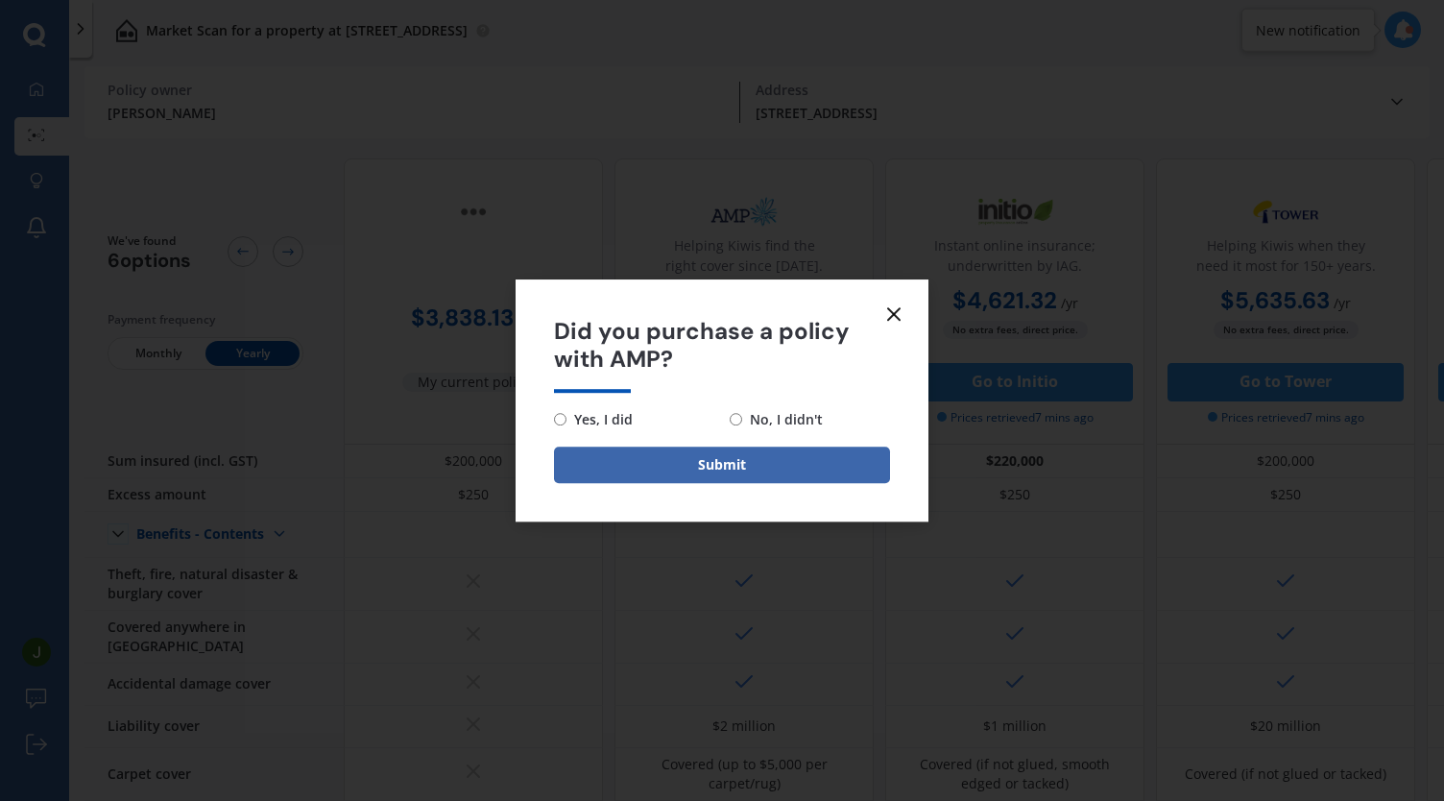
click at [894, 308] on icon at bounding box center [893, 313] width 23 height 23
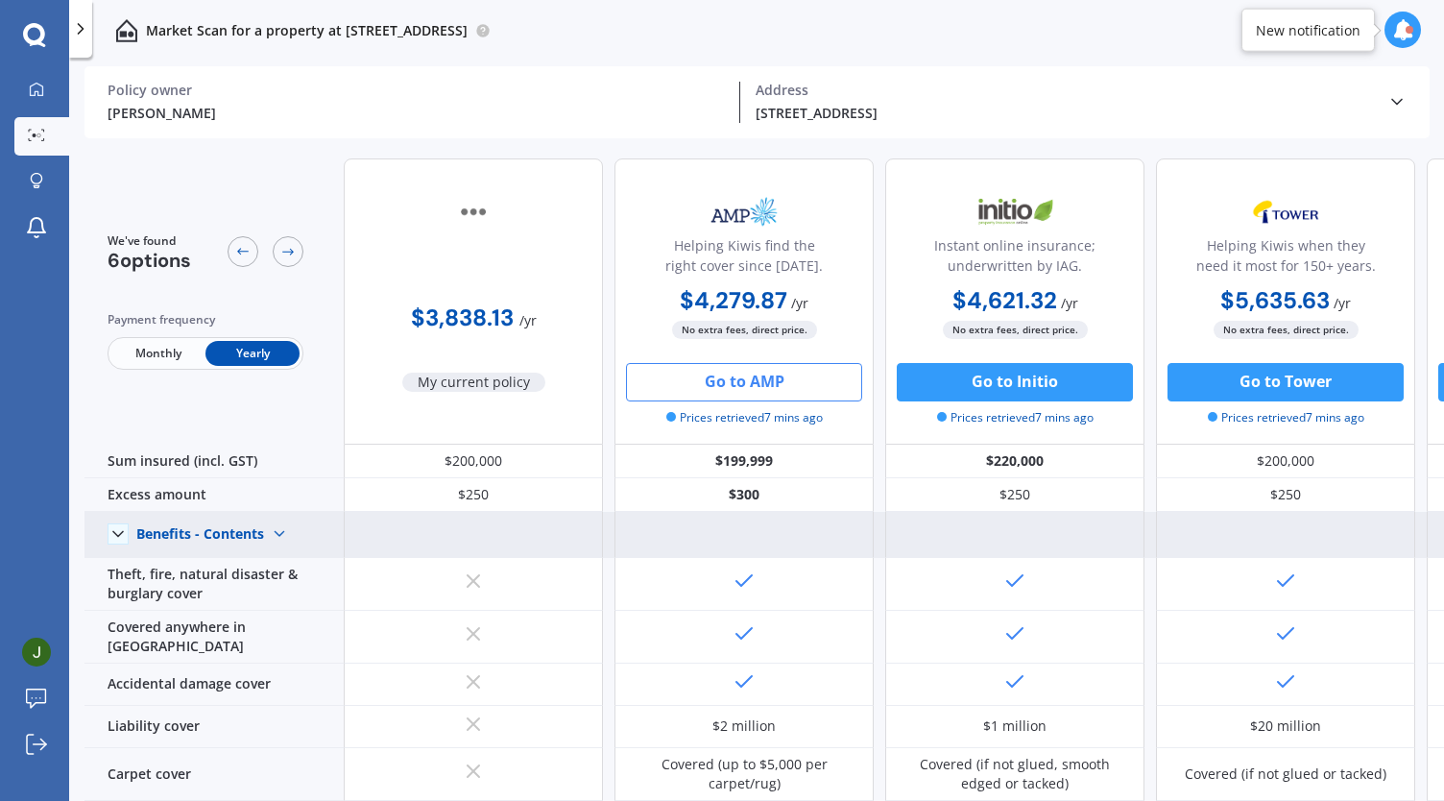
click at [278, 527] on img at bounding box center [279, 534] width 31 height 31
click at [229, 575] on div "Benefits - House" at bounding box center [216, 567] width 158 height 35
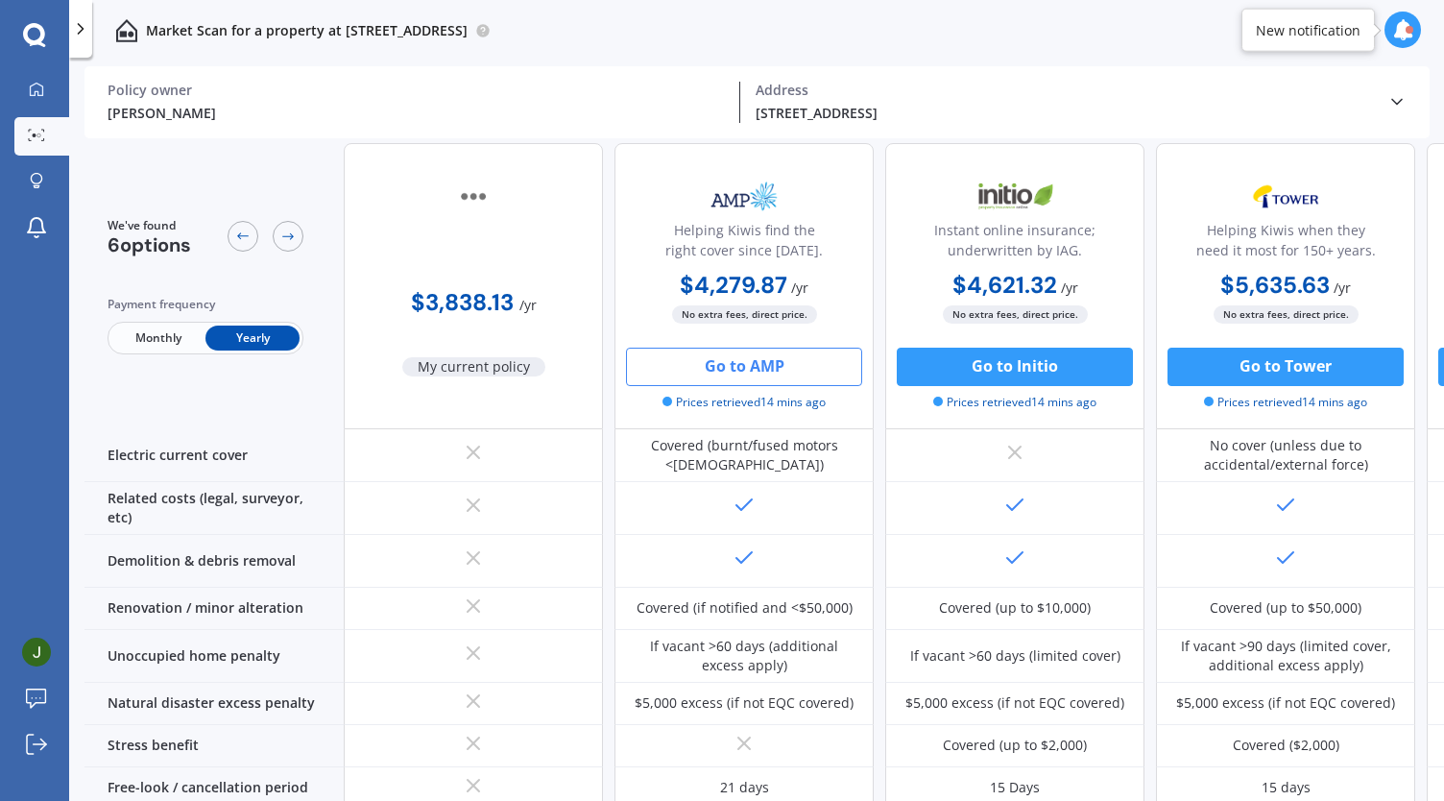
scroll to position [897, 0]
